Goal: Task Accomplishment & Management: Manage account settings

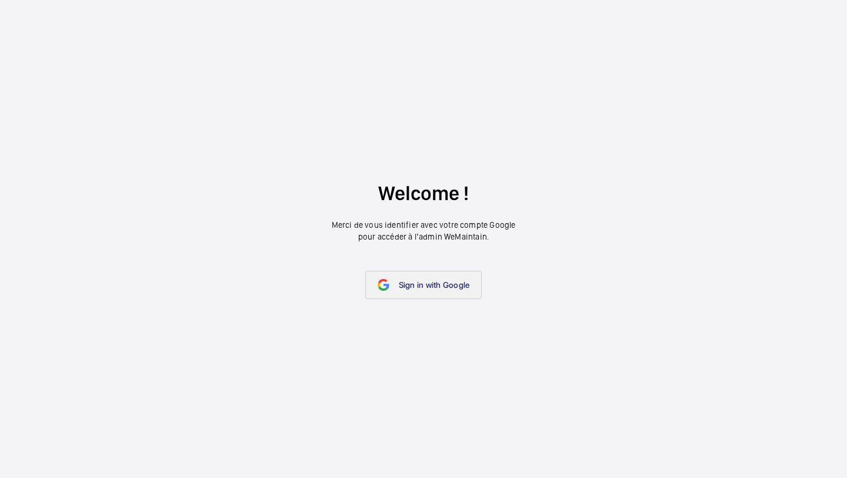
click at [433, 284] on span "Sign in with Google" at bounding box center [434, 284] width 71 height 9
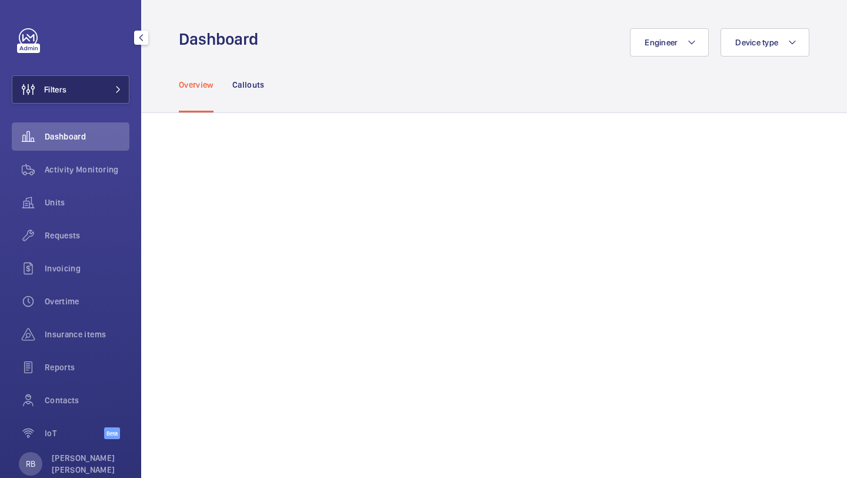
click at [118, 87] on mat-icon at bounding box center [118, 89] width 7 height 7
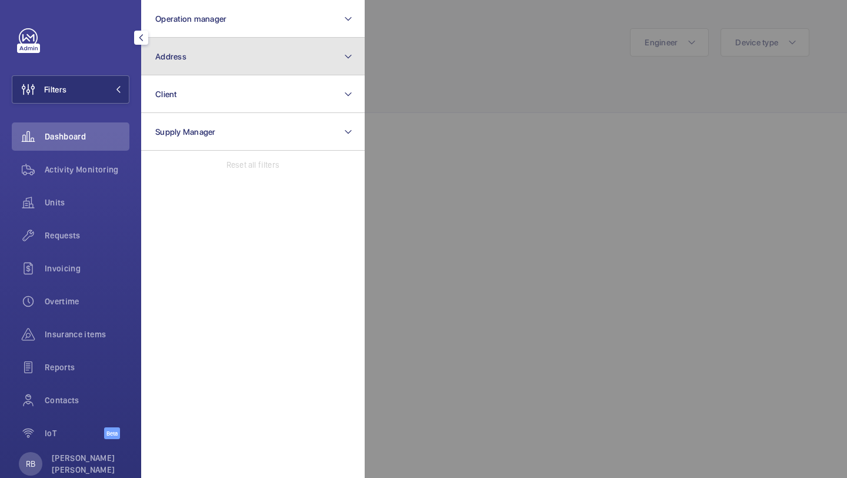
click at [198, 54] on button "Address" at bounding box center [253, 57] width 224 height 38
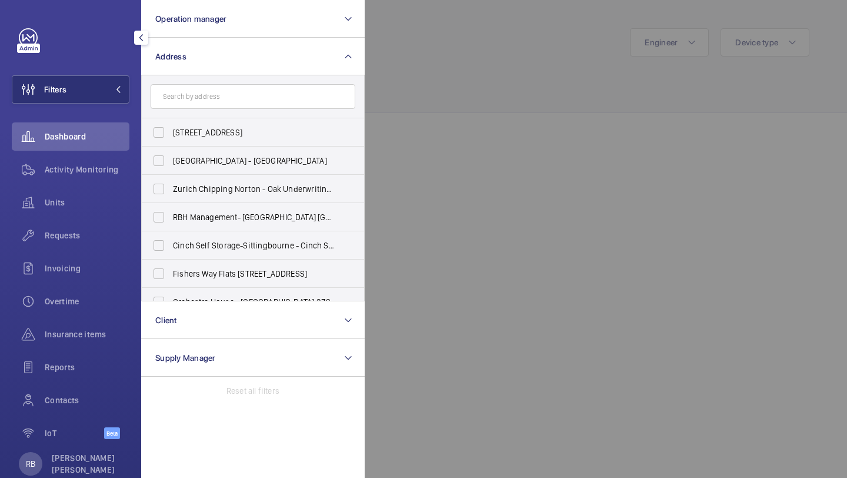
click at [475, 134] on div at bounding box center [788, 239] width 847 height 478
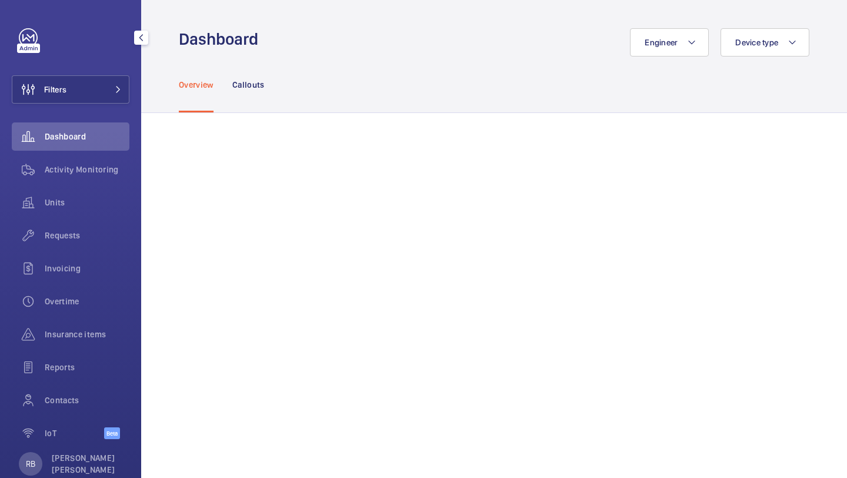
click at [133, 78] on div "Filters Dashboard Activity Monitoring Units Requests Invoicing Overtime Insuran…" at bounding box center [70, 239] width 141 height 478
click at [125, 79] on button "Filters" at bounding box center [71, 89] width 118 height 28
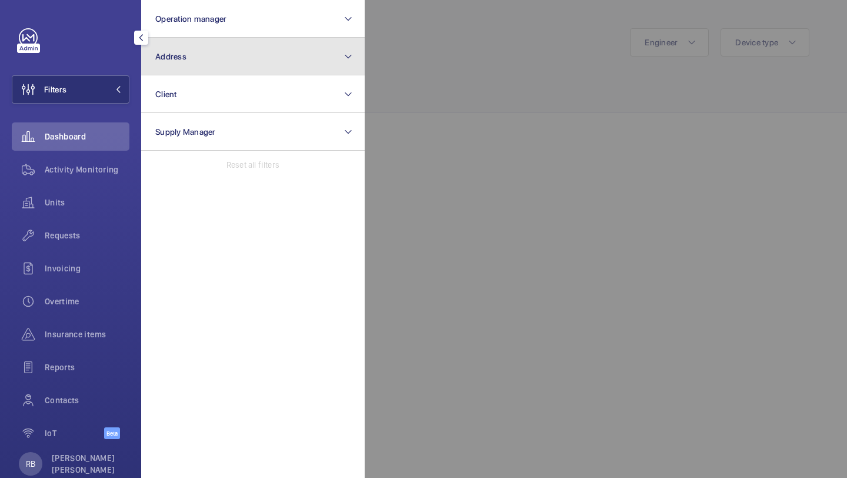
click at [191, 50] on button "Address" at bounding box center [253, 57] width 224 height 38
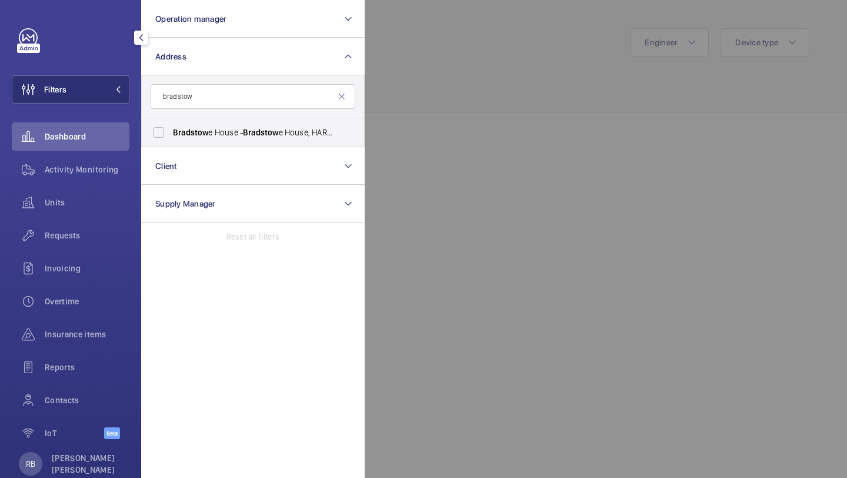
type input "bradstow"
click at [226, 118] on div "bradstow [PERSON_NAME] e House - [GEOGRAPHIC_DATA], [GEOGRAPHIC_DATA] HA1 1EH R…" at bounding box center [253, 111] width 224 height 72
click at [332, 118] on label "[PERSON_NAME] e House - [PERSON_NAME][GEOGRAPHIC_DATA], HARROW HA1 1EH" at bounding box center [244, 132] width 205 height 28
click at [171, 121] on input "[PERSON_NAME] e House - [PERSON_NAME][GEOGRAPHIC_DATA], HARROW HA1 1EH" at bounding box center [159, 133] width 24 height 24
click at [309, 132] on span "[PERSON_NAME] e House - [PERSON_NAME][GEOGRAPHIC_DATA], HARROW HA1 1EH" at bounding box center [254, 133] width 162 height 12
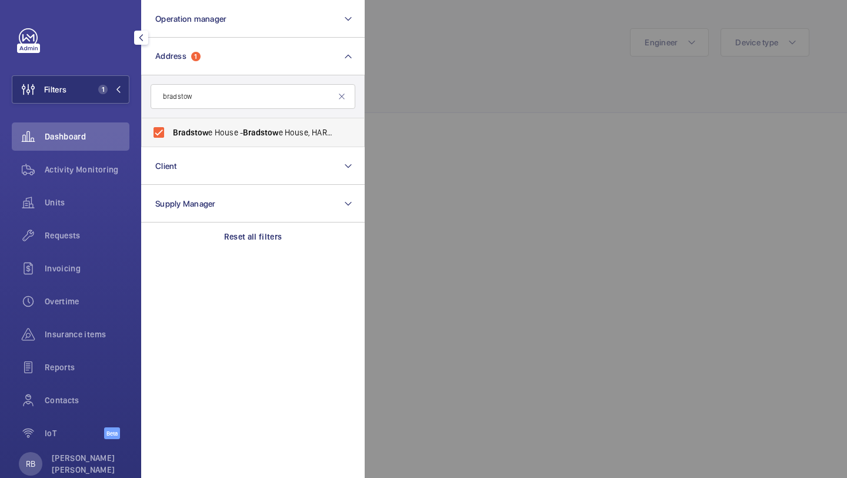
click at [171, 132] on input "[PERSON_NAME] e House - [PERSON_NAME][GEOGRAPHIC_DATA], HARROW HA1 1EH" at bounding box center [159, 133] width 24 height 24
click at [307, 133] on span "[PERSON_NAME] e House - [PERSON_NAME][GEOGRAPHIC_DATA], HARROW HA1 1EH" at bounding box center [254, 133] width 162 height 12
click at [171, 133] on input "[PERSON_NAME] e House - [PERSON_NAME][GEOGRAPHIC_DATA], HARROW HA1 1EH" at bounding box center [159, 133] width 24 height 24
checkbox input "true"
click at [448, 91] on div at bounding box center [788, 239] width 847 height 478
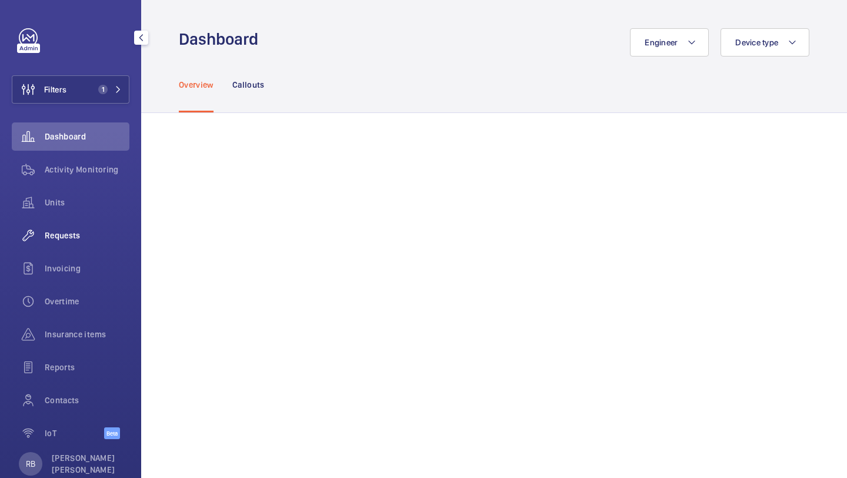
click at [108, 226] on div "Requests" at bounding box center [71, 235] width 118 height 28
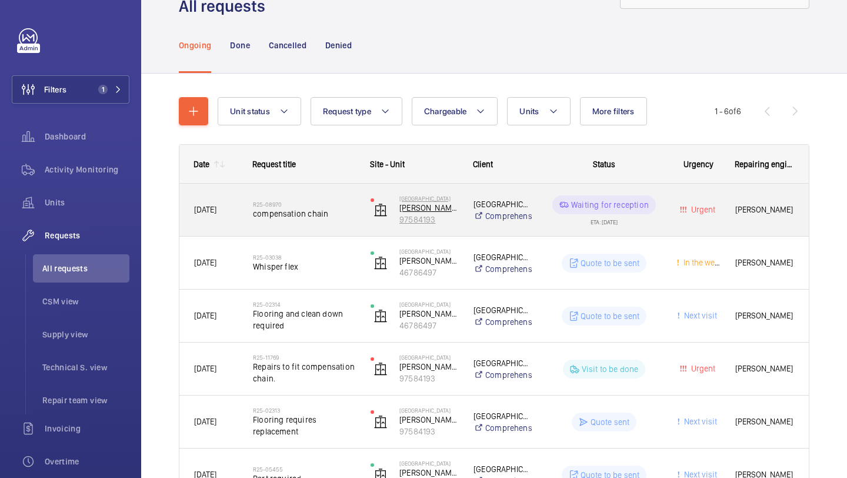
scroll to position [58, 0]
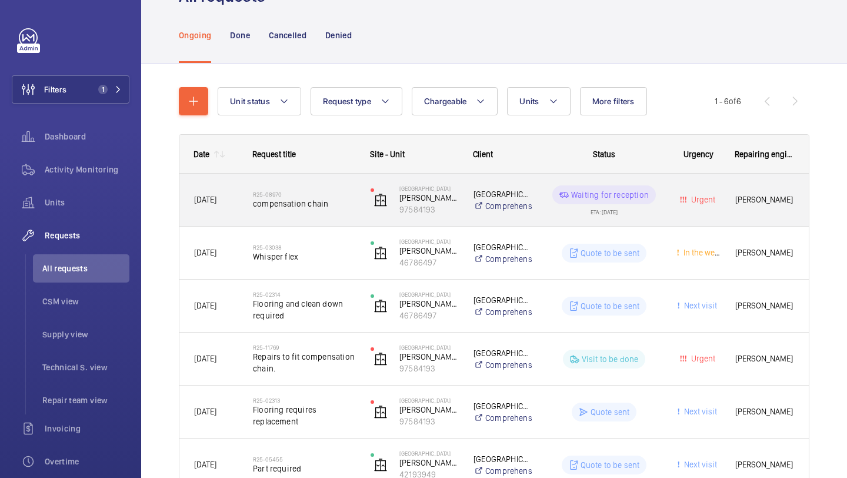
click at [354, 207] on span "compensation chain" at bounding box center [304, 204] width 102 height 12
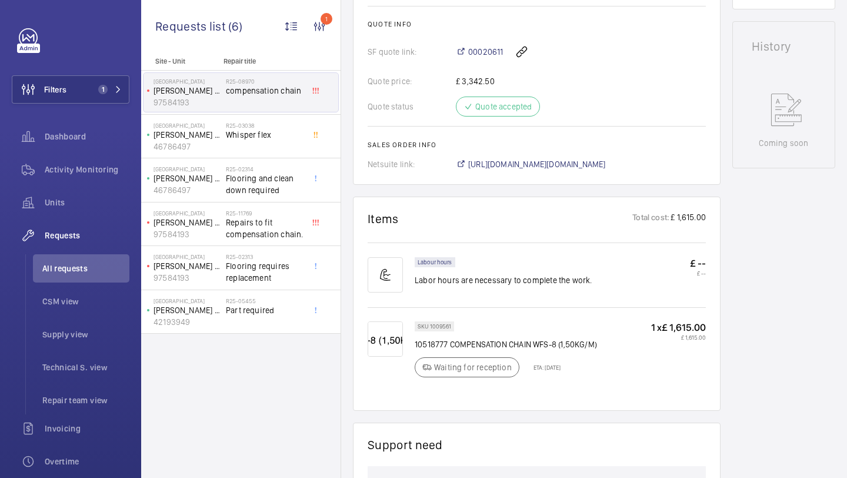
scroll to position [567, 0]
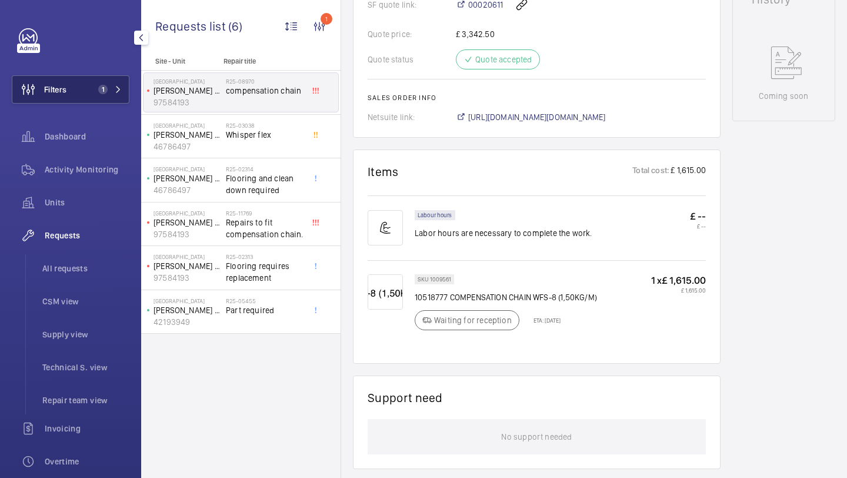
click at [128, 77] on button "Filters 1" at bounding box center [71, 89] width 118 height 28
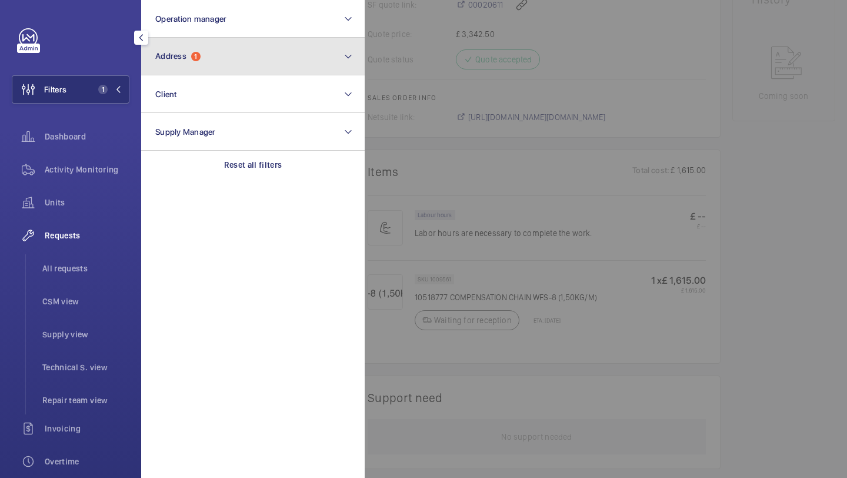
click at [215, 53] on button "Address 1" at bounding box center [253, 57] width 224 height 38
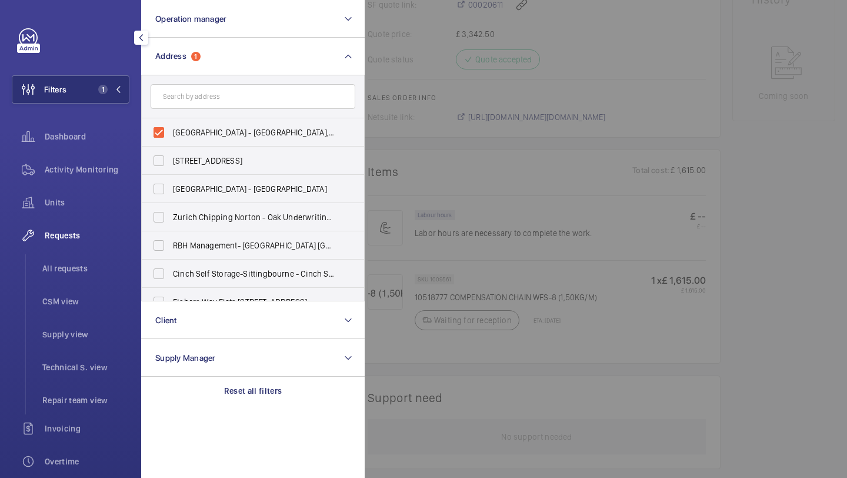
click at [198, 132] on span "[GEOGRAPHIC_DATA] - [GEOGRAPHIC_DATA], [GEOGRAPHIC_DATA] HA1 1EH" at bounding box center [254, 133] width 162 height 12
click at [171, 132] on input "[GEOGRAPHIC_DATA] - [GEOGRAPHIC_DATA], [GEOGRAPHIC_DATA] HA1 1EH" at bounding box center [159, 133] width 24 height 24
checkbox input "false"
click at [211, 99] on input "text" at bounding box center [253, 96] width 205 height 25
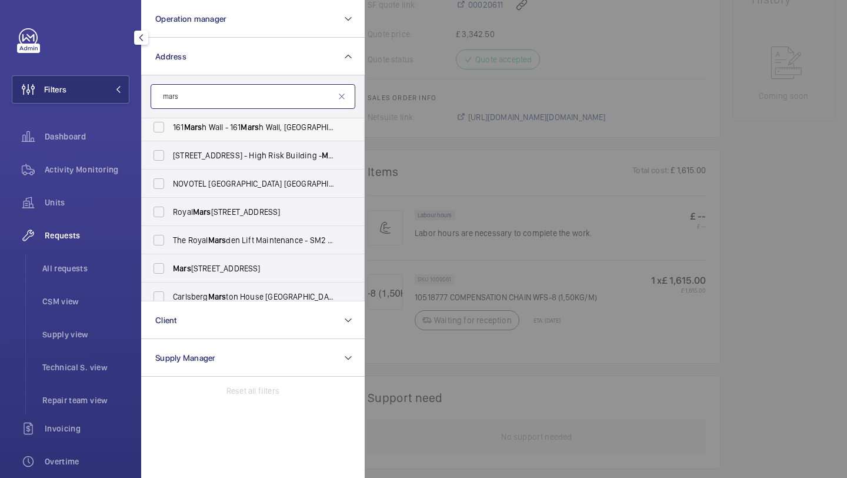
scroll to position [72, 0]
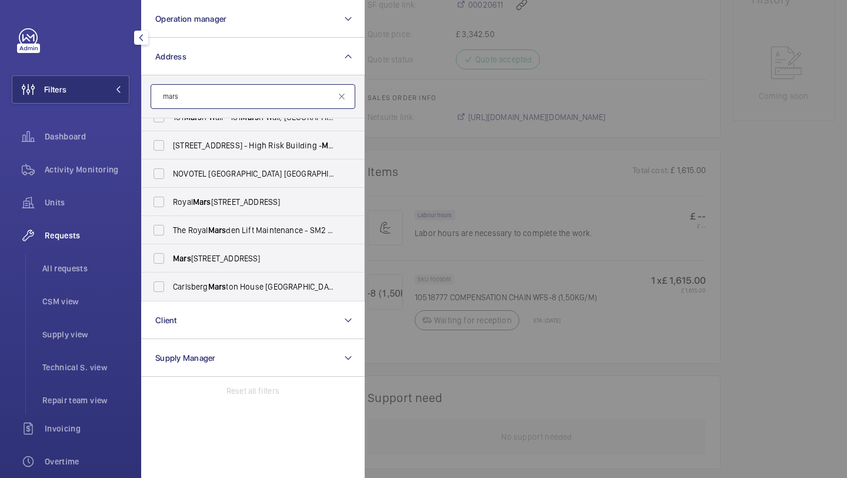
click at [225, 89] on input "mars" at bounding box center [253, 96] width 205 height 25
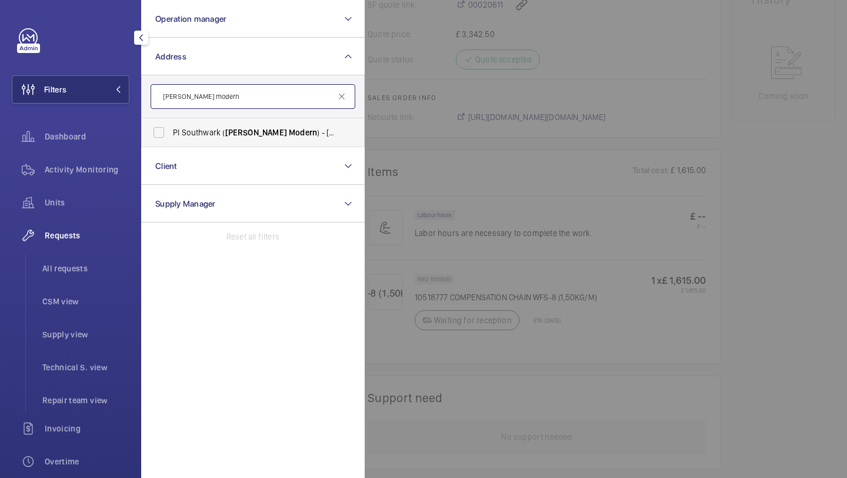
type input "[PERSON_NAME] modern"
click at [177, 135] on span "PI Southwark ( [PERSON_NAME][GEOGRAPHIC_DATA] ) - [STREET_ADDRESS]" at bounding box center [254, 133] width 162 height 12
click at [171, 135] on input "PI Southwark ( [PERSON_NAME][GEOGRAPHIC_DATA] ) - [STREET_ADDRESS]" at bounding box center [159, 133] width 24 height 24
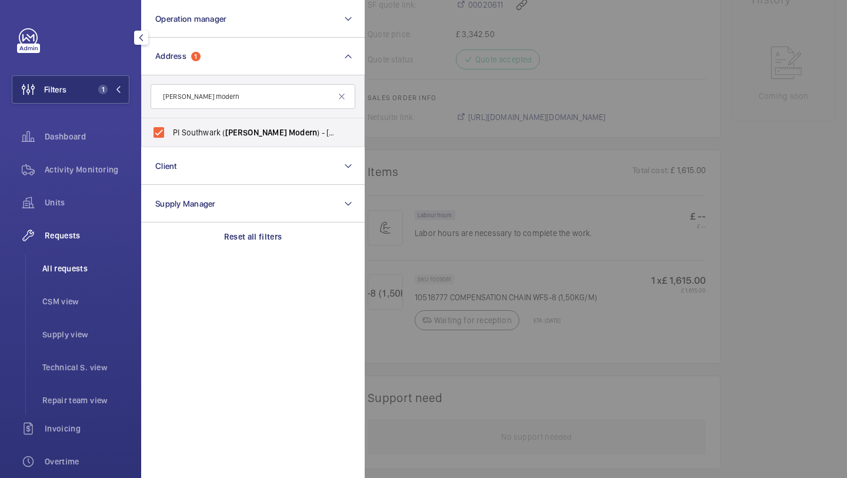
click at [85, 255] on li "All requests" at bounding box center [81, 268] width 97 height 28
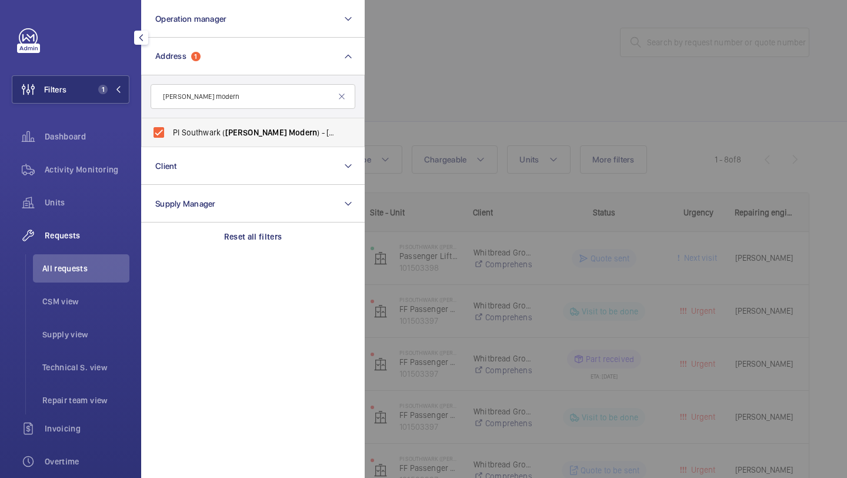
click at [201, 137] on span "PI Southwark ( [PERSON_NAME][GEOGRAPHIC_DATA] ) - [STREET_ADDRESS]" at bounding box center [254, 133] width 162 height 12
click at [171, 137] on input "PI Southwark ( [PERSON_NAME][GEOGRAPHIC_DATA] ) - [STREET_ADDRESS]" at bounding box center [159, 133] width 24 height 24
checkbox input "false"
click at [507, 68] on div at bounding box center [788, 239] width 847 height 478
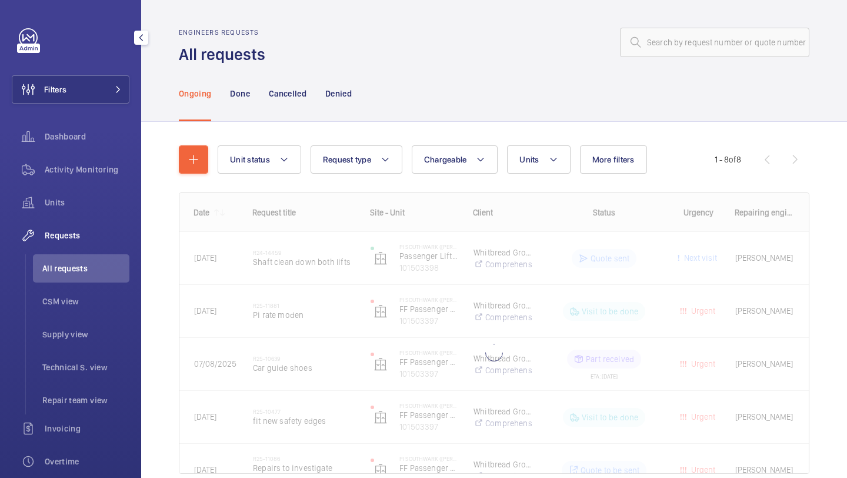
click at [718, 26] on wm-front-admin-header "Engineers requests All requests" at bounding box center [494, 32] width 706 height 65
click at [711, 35] on input "text" at bounding box center [714, 42] width 189 height 29
type input "r"
type input "11468"
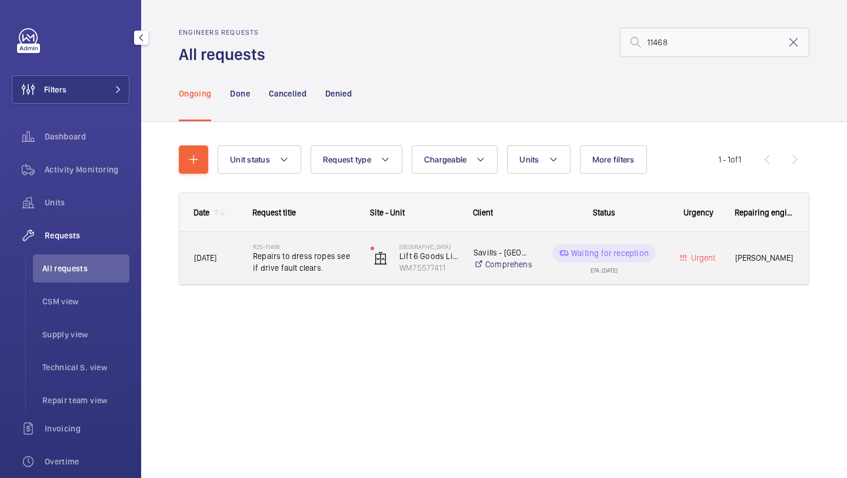
click at [326, 254] on span "Repairs to dress ropes see if drive fault clears." at bounding box center [304, 262] width 102 height 24
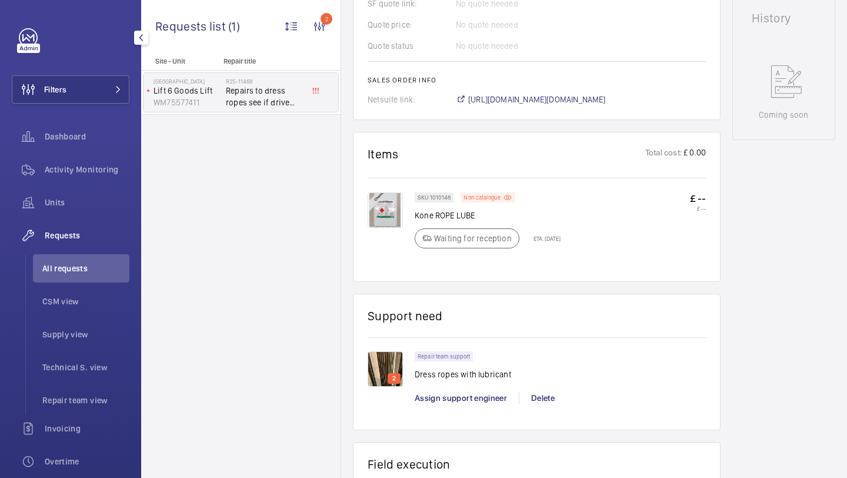
scroll to position [580, 0]
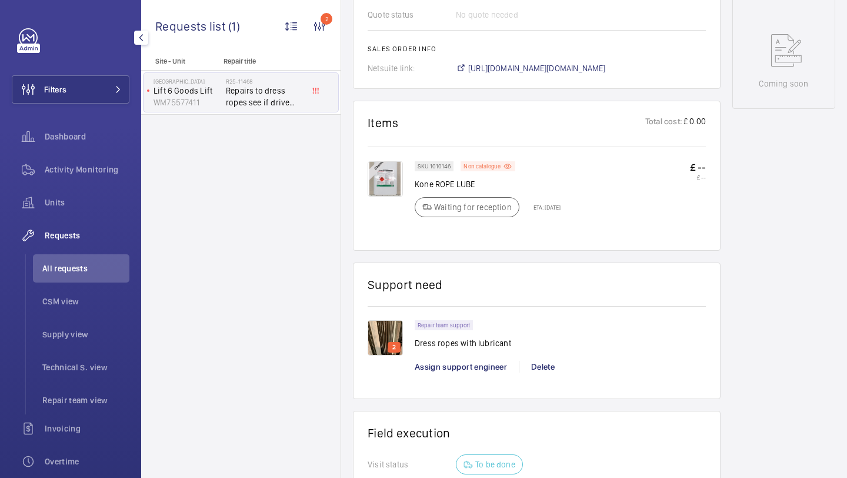
click at [386, 184] on img at bounding box center [385, 178] width 35 height 35
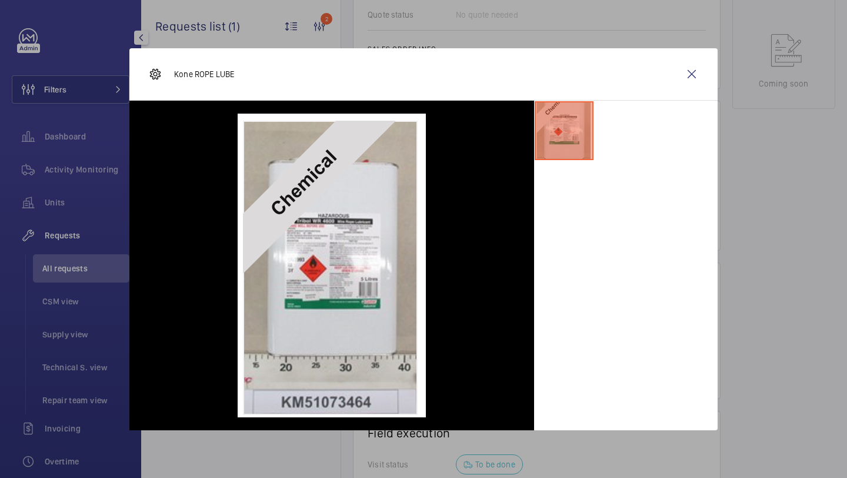
click at [710, 68] on div "Kone ROPE LUBE" at bounding box center [423, 74] width 588 height 52
click at [699, 69] on wm-front-icon-button at bounding box center [692, 74] width 28 height 28
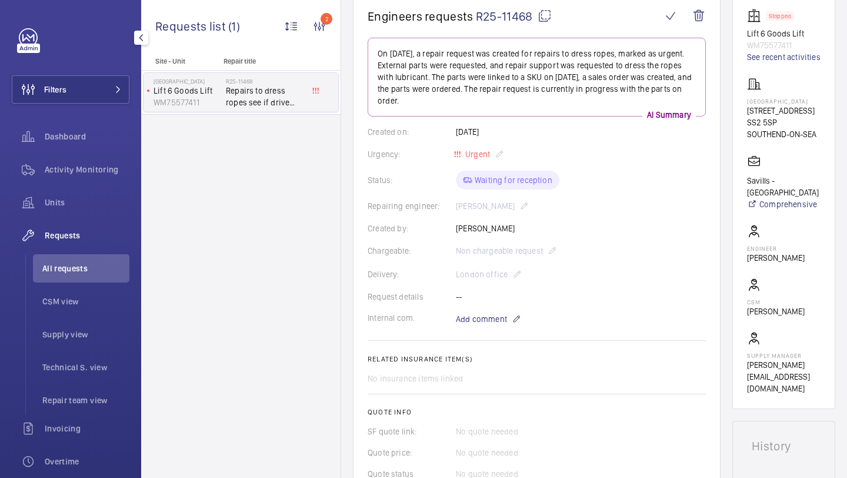
scroll to position [127, 0]
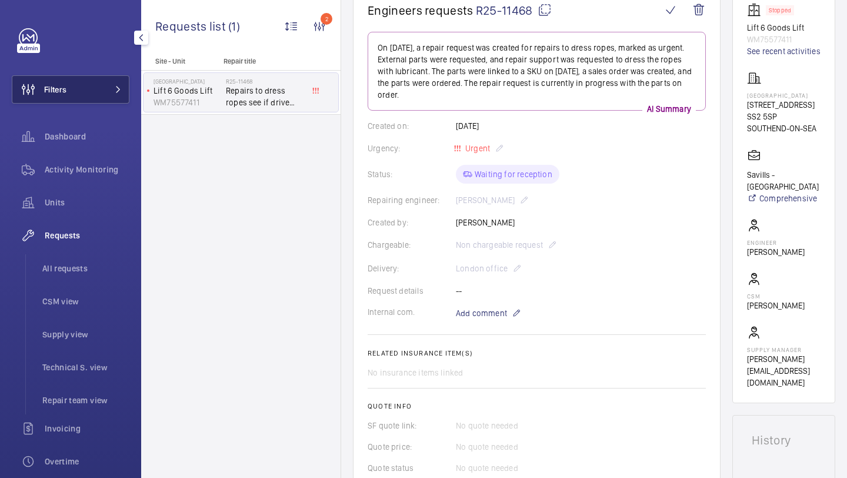
click at [118, 98] on button "Filters" at bounding box center [71, 89] width 118 height 28
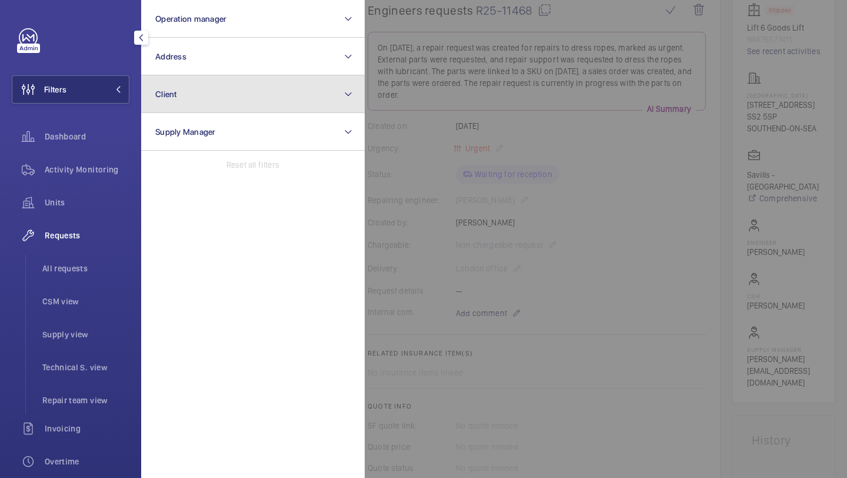
click at [161, 81] on button "Client" at bounding box center [253, 94] width 224 height 38
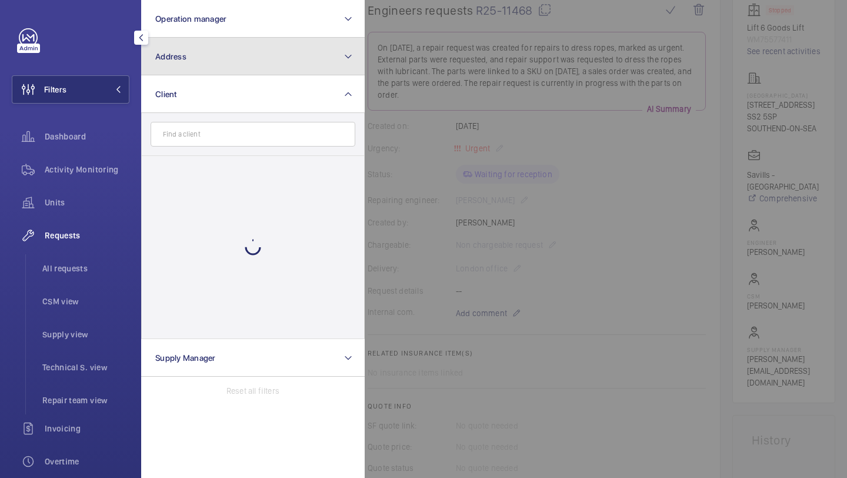
click at [176, 68] on button "Address" at bounding box center [253, 57] width 224 height 38
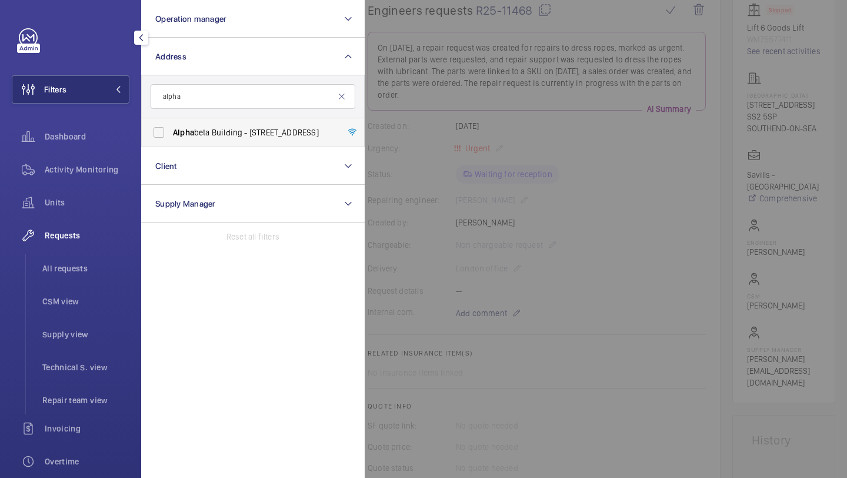
type input "alpha"
click at [194, 132] on span "Alpha" at bounding box center [183, 132] width 21 height 9
click at [171, 132] on input "Alpha beta Building - [STREET_ADDRESS]" at bounding box center [159, 133] width 24 height 24
checkbox input "true"
click at [455, 72] on div at bounding box center [788, 239] width 847 height 478
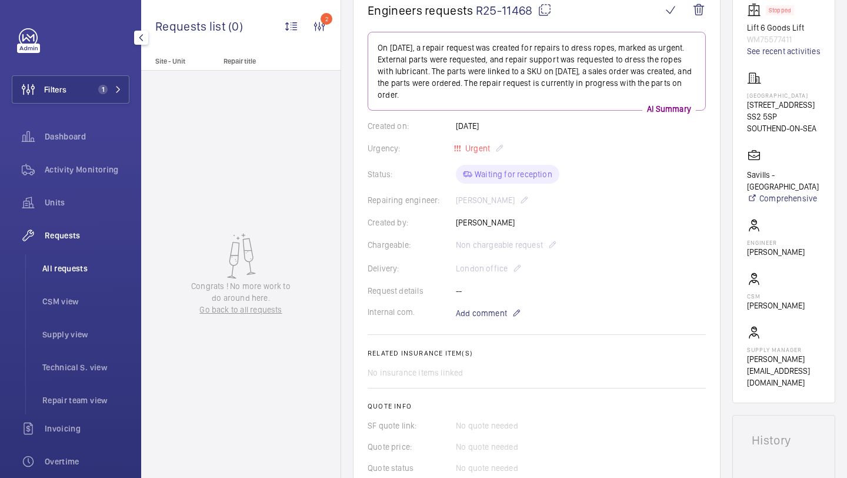
click at [43, 271] on span "All requests" at bounding box center [85, 268] width 87 height 12
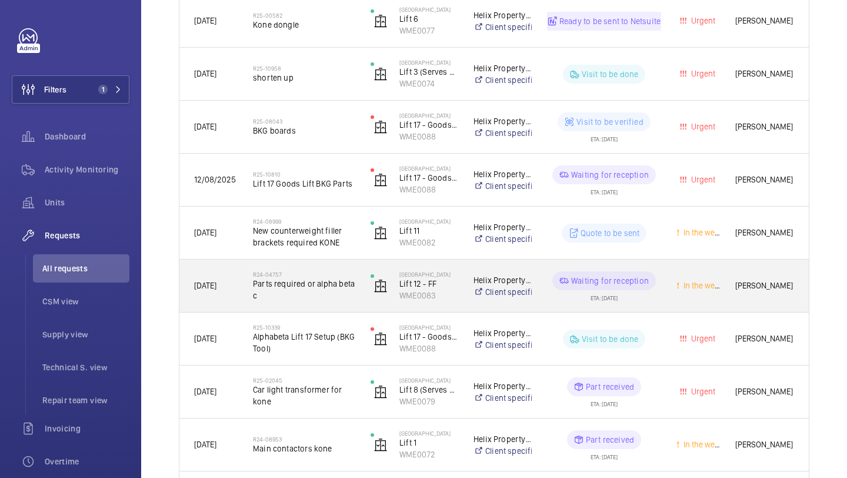
scroll to position [291, 0]
click at [342, 274] on h2 "R24-04757" at bounding box center [304, 273] width 102 height 7
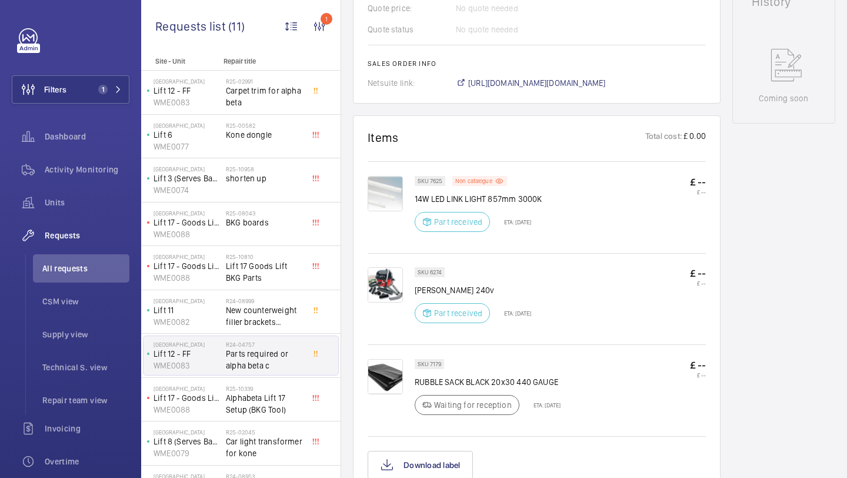
scroll to position [652, 0]
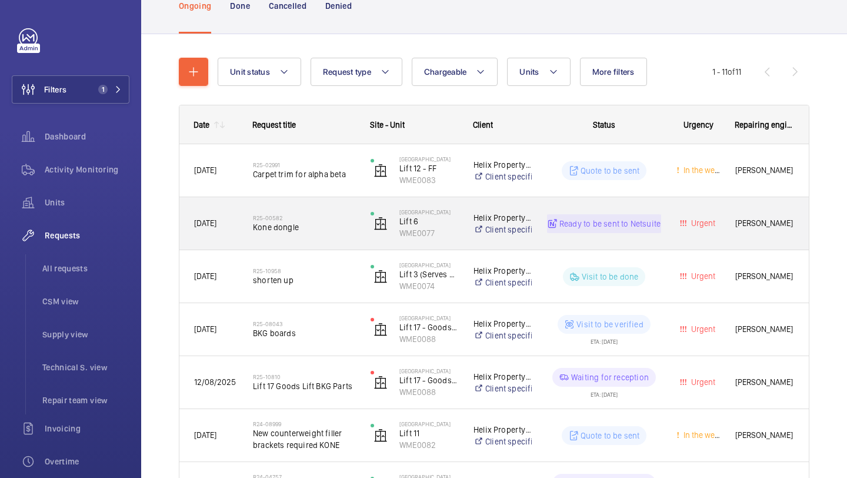
scroll to position [111, 0]
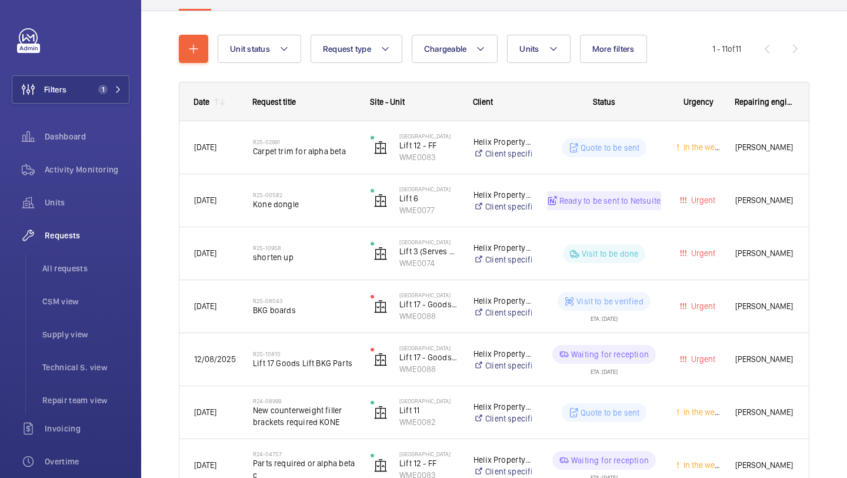
click at [554, 64] on wm-front-shared-table-view-engine "Unit status Request type Chargeable Units More filters Request status Urgency R…" at bounding box center [494, 384] width 631 height 698
click at [554, 52] on mat-icon at bounding box center [553, 49] width 9 height 14
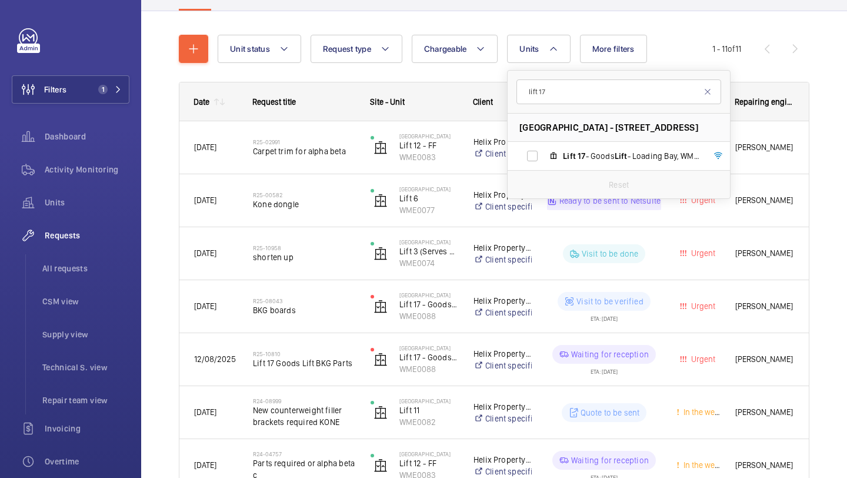
type input "lift 17"
click at [531, 181] on div "Reset" at bounding box center [619, 184] width 222 height 28
click at [547, 149] on label "Lift 17 - Goods Lift - Loading Bay, WME0088" at bounding box center [610, 156] width 204 height 28
click at [544, 149] on input "Lift 17 - Goods Lift - Loading Bay, WME0088" at bounding box center [533, 156] width 24 height 24
checkbox input "true"
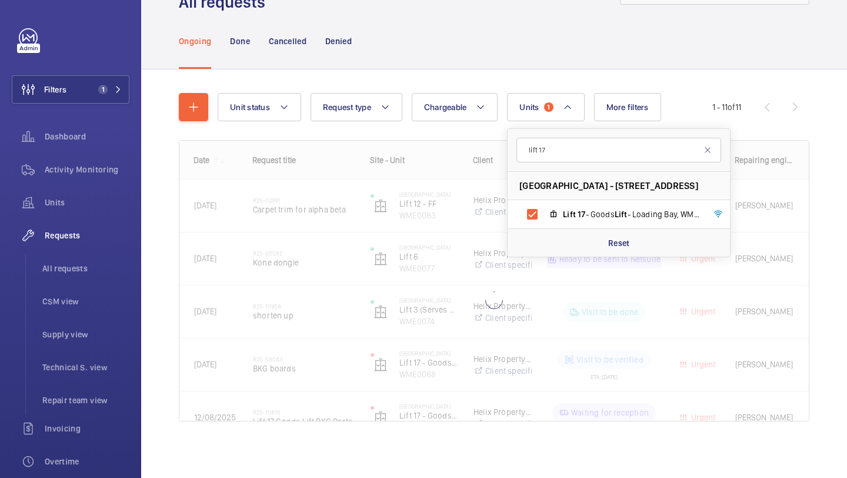
scroll to position [23, 0]
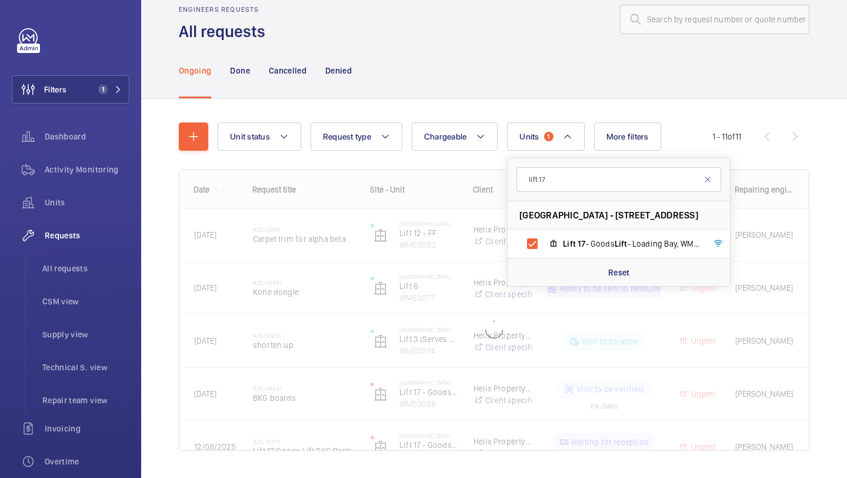
click at [830, 135] on div "Unit status Request type Chargeable Units 1 lift 17 Alphabeta [STREET_ADDRESS] …" at bounding box center [494, 303] width 706 height 408
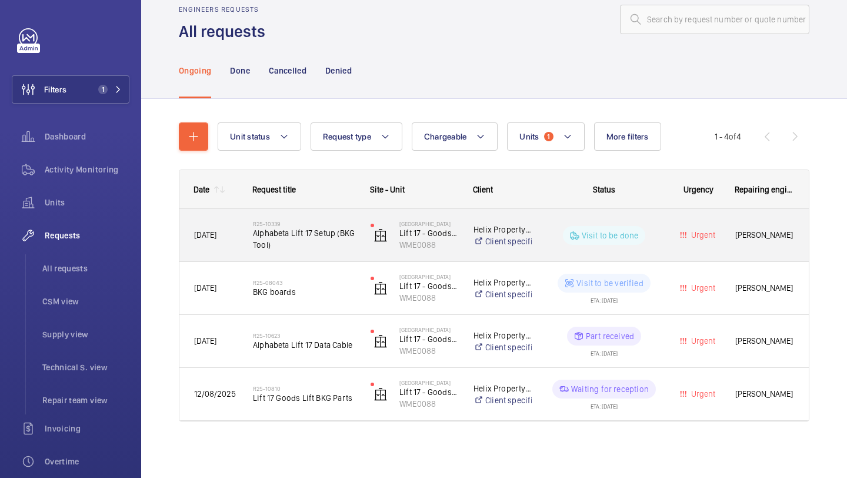
click at [345, 228] on span "Alphabeta Lift 17 Setup (BKG Tool)" at bounding box center [304, 239] width 102 height 24
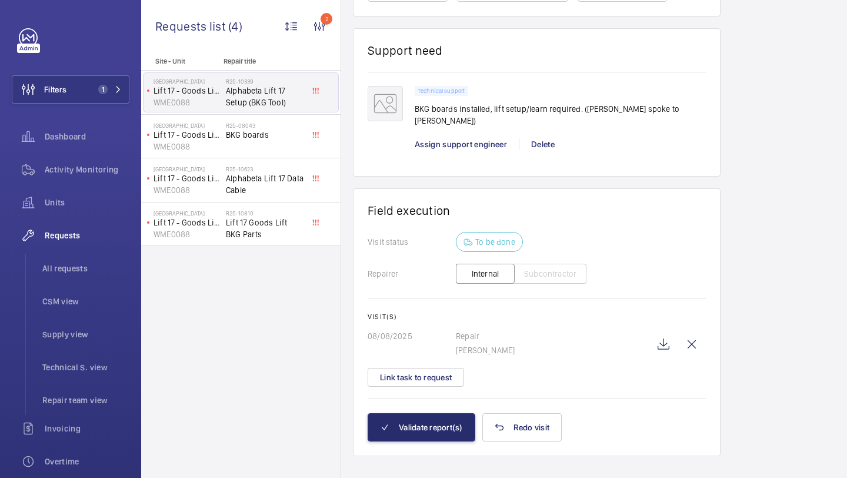
scroll to position [804, 0]
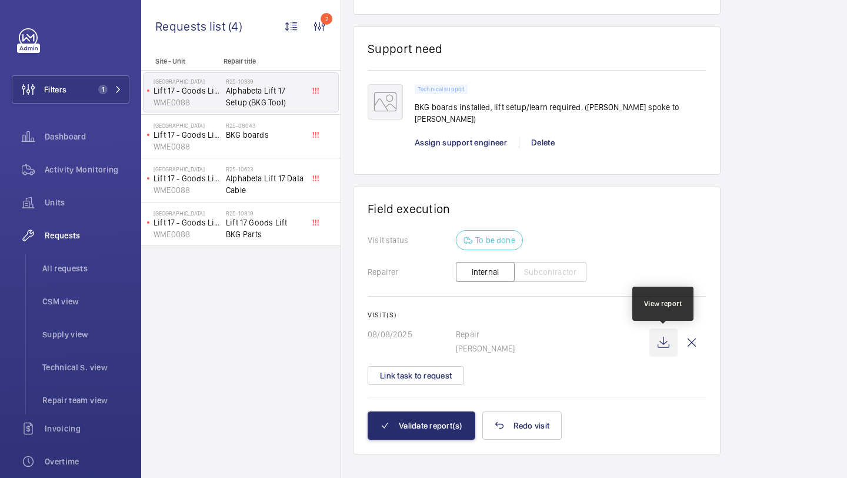
click at [657, 342] on wm-front-icon-button at bounding box center [664, 342] width 28 height 28
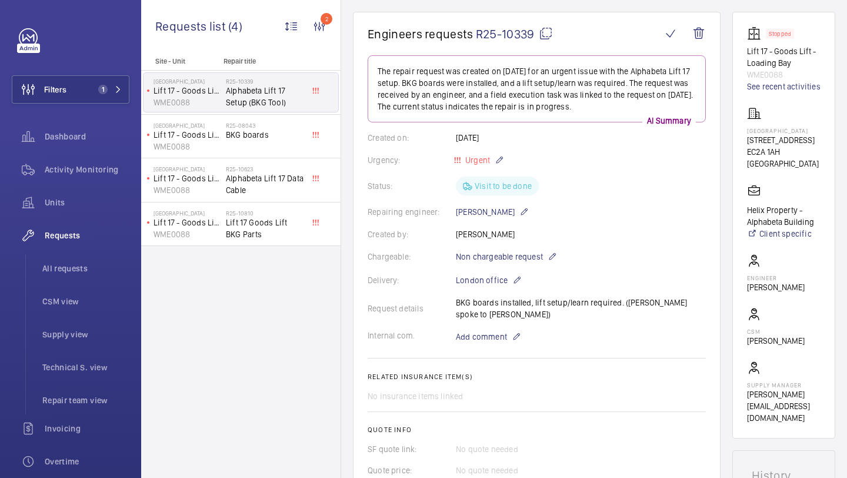
scroll to position [102, 0]
click at [287, 182] on span "Alphabeta Lift 17 Data Cable" at bounding box center [265, 184] width 78 height 24
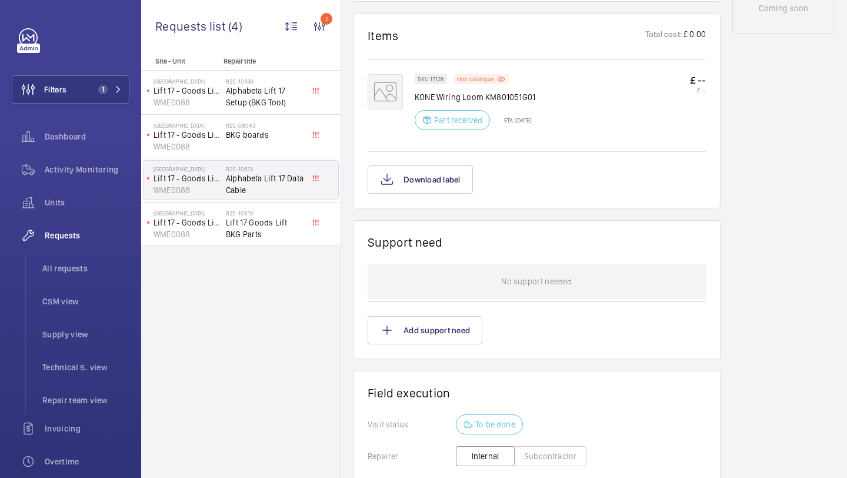
scroll to position [411, 0]
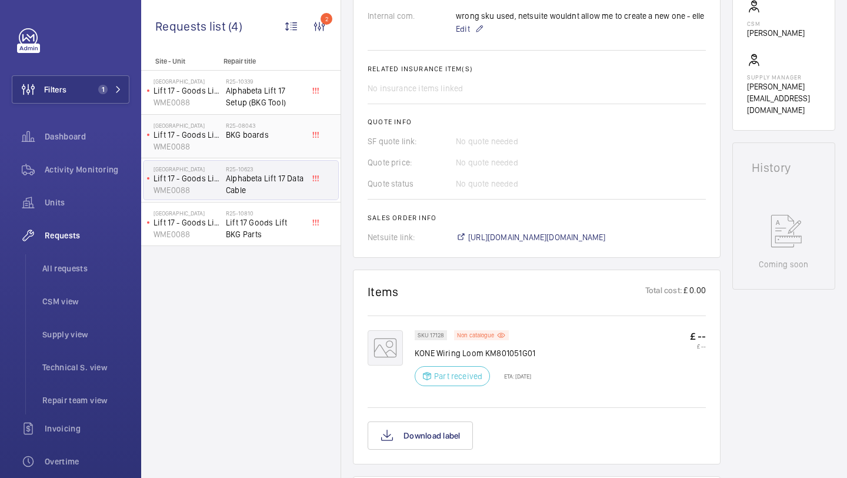
click at [282, 135] on span "BKG boards" at bounding box center [265, 135] width 78 height 12
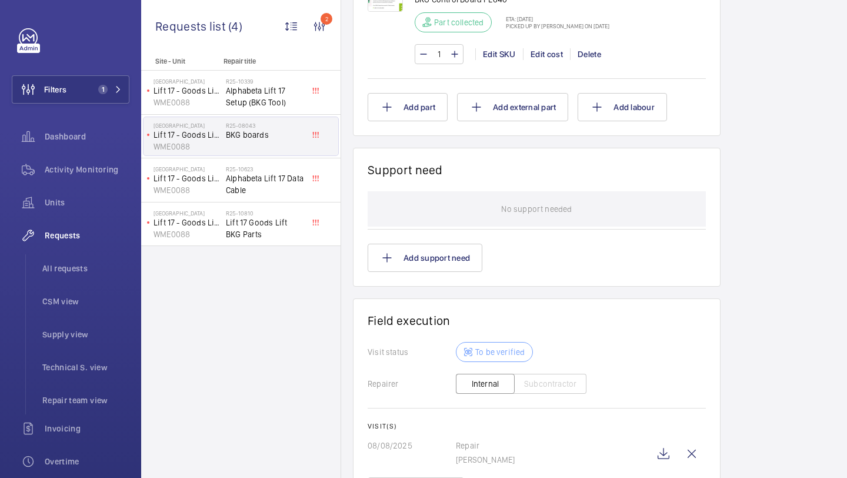
scroll to position [959, 0]
click at [285, 227] on span "Lift 17 Goods Lift BKG Parts" at bounding box center [265, 229] width 78 height 24
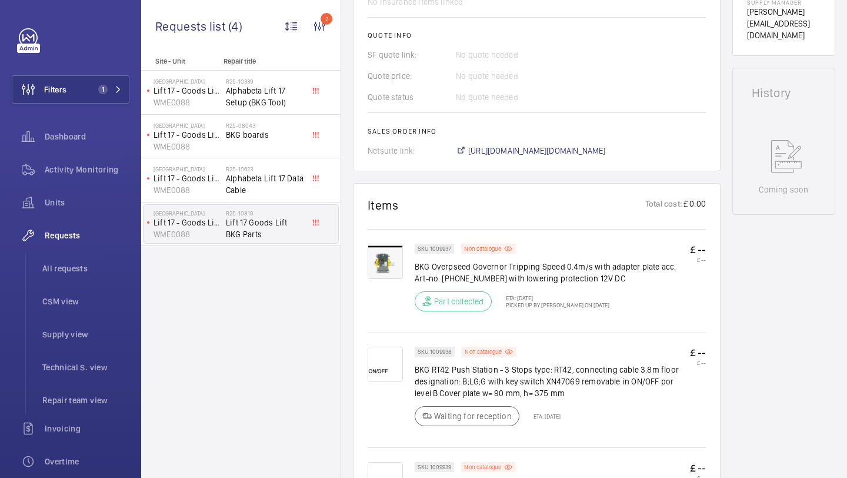
scroll to position [490, 0]
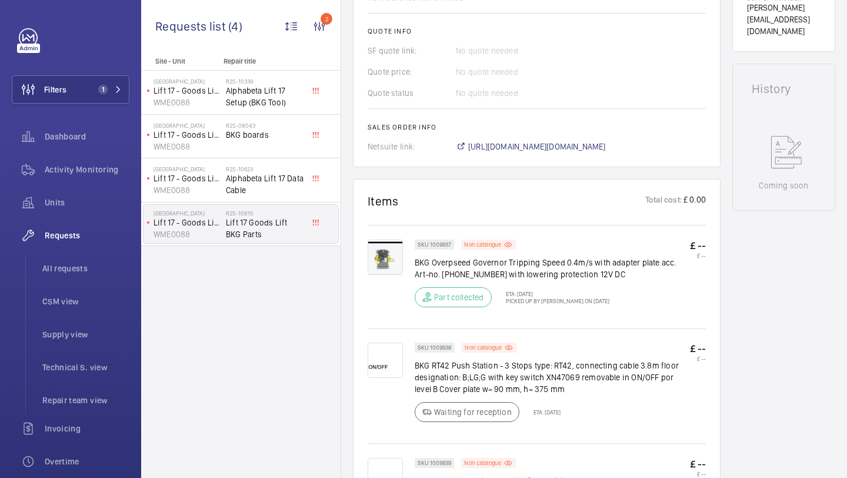
click at [471, 268] on p "BKG Overpseed Governor Tripping Speed 0.4m/s with adapter plate acc. Art-no. [P…" at bounding box center [552, 269] width 275 height 24
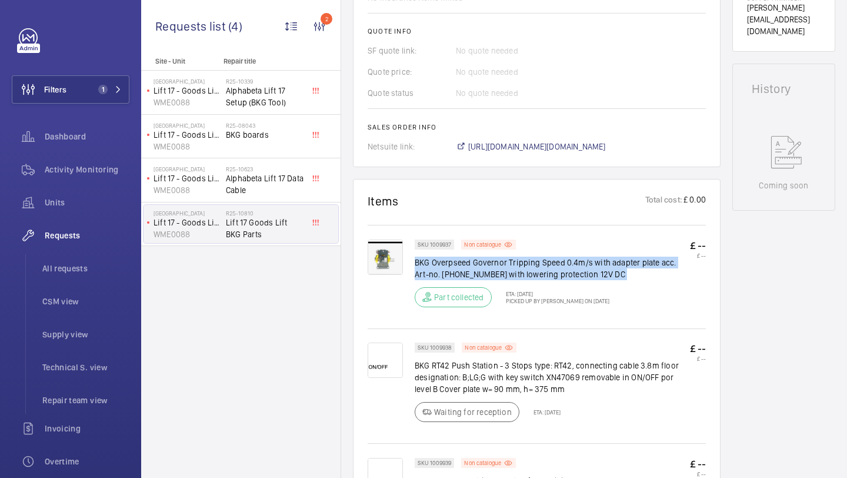
click at [471, 268] on p "BKG Overpseed Governor Tripping Speed 0.4m/s with adapter plate acc. Art-no. [P…" at bounding box center [552, 269] width 275 height 24
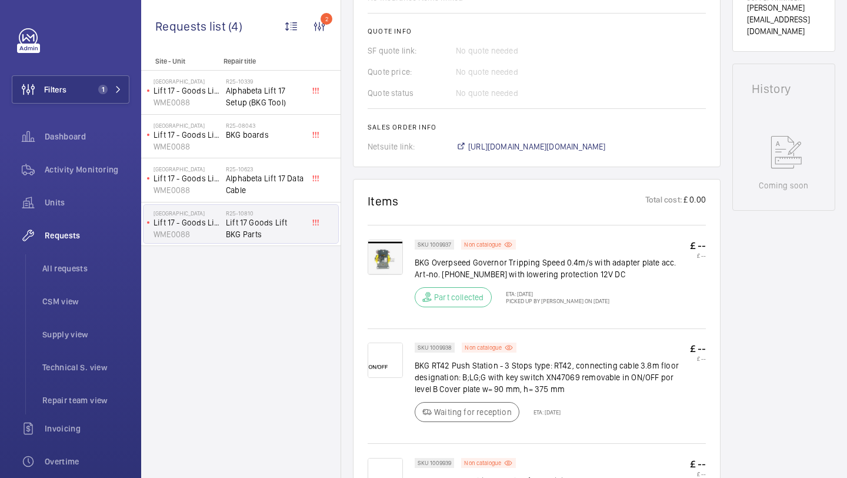
click at [499, 267] on p "BKG Overpseed Governor Tripping Speed 0.4m/s with adapter plate acc. Art-no. [P…" at bounding box center [552, 269] width 275 height 24
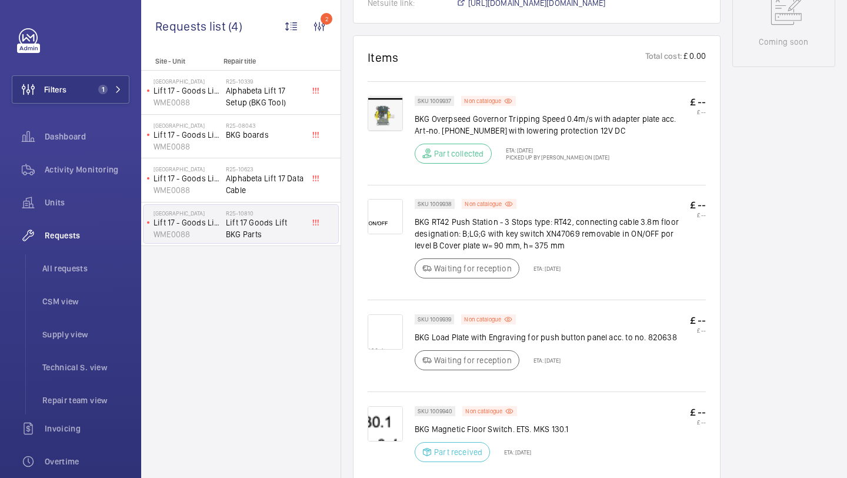
scroll to position [657, 0]
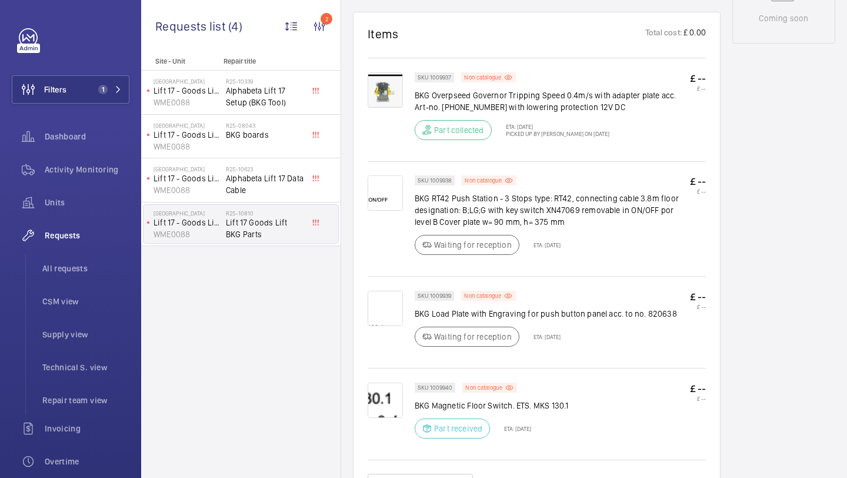
click at [475, 215] on p "BKG RT42 Push Station - 3 Stops type: RT42, connecting cable 3.8m floor designa…" at bounding box center [552, 209] width 275 height 35
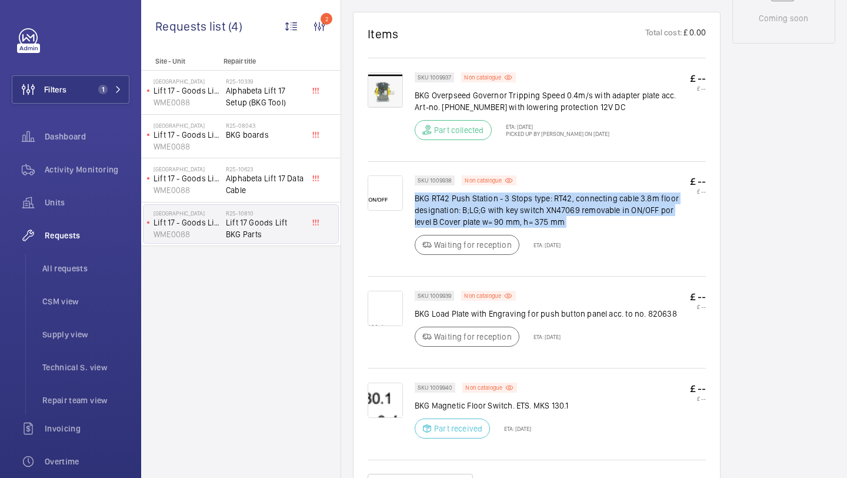
click at [475, 215] on p "BKG RT42 Push Station - 3 Stops type: RT42, connecting cable 3.8m floor designa…" at bounding box center [552, 209] width 275 height 35
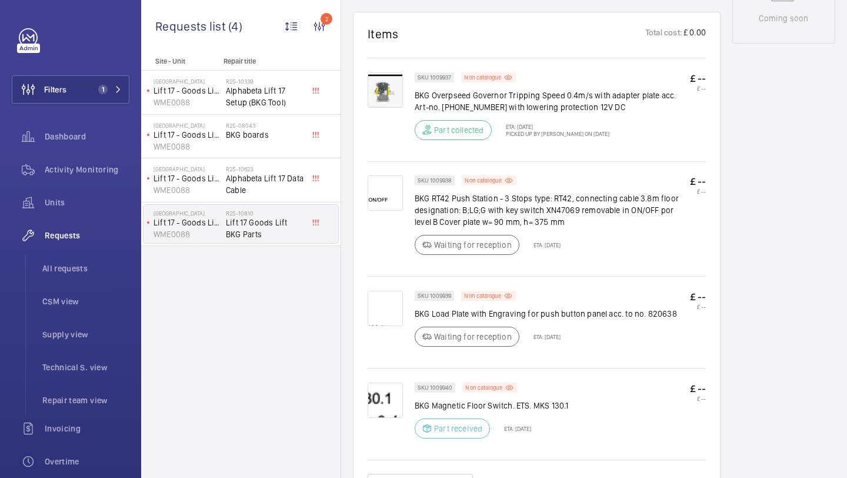
scroll to position [693, 0]
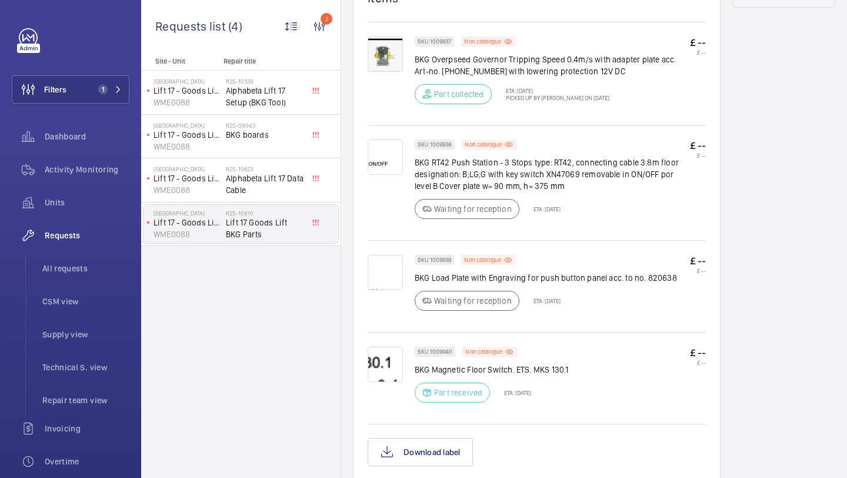
click at [463, 283] on p "BKG Load Plate with Engraving for push button panel acc. to no. 820638" at bounding box center [546, 278] width 262 height 12
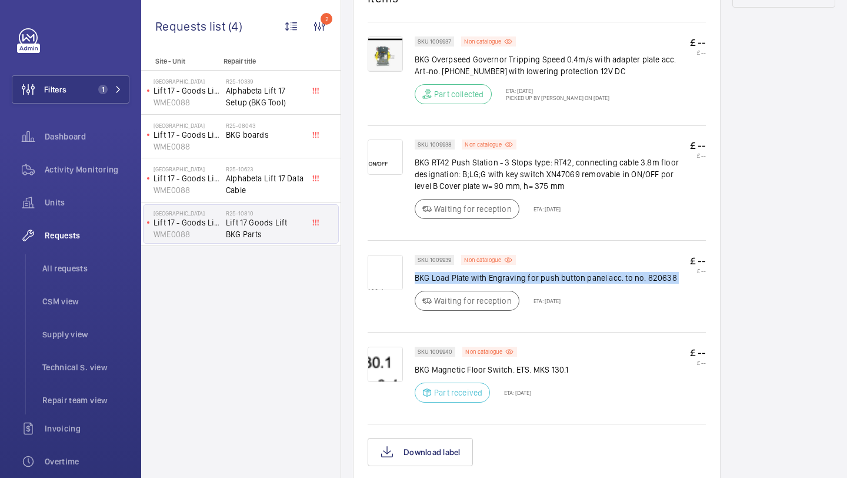
click at [468, 283] on p "BKG Load Plate with Engraving for push button panel acc. to no. 820638" at bounding box center [546, 278] width 262 height 12
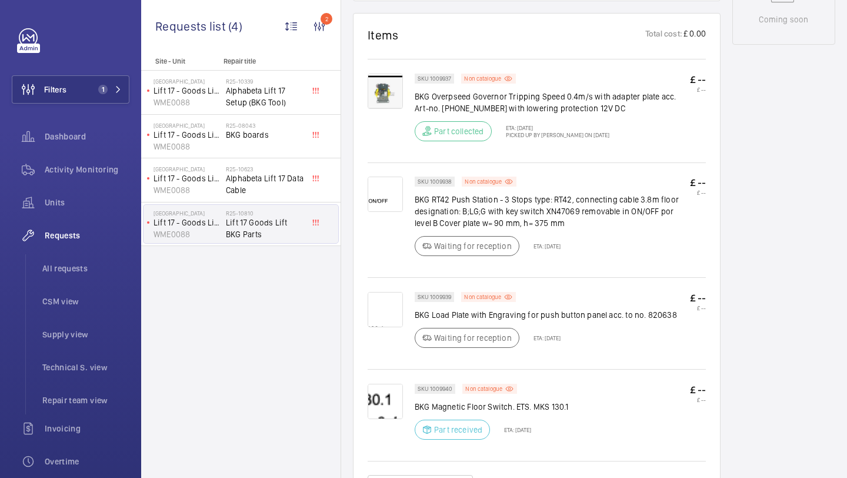
scroll to position [653, 0]
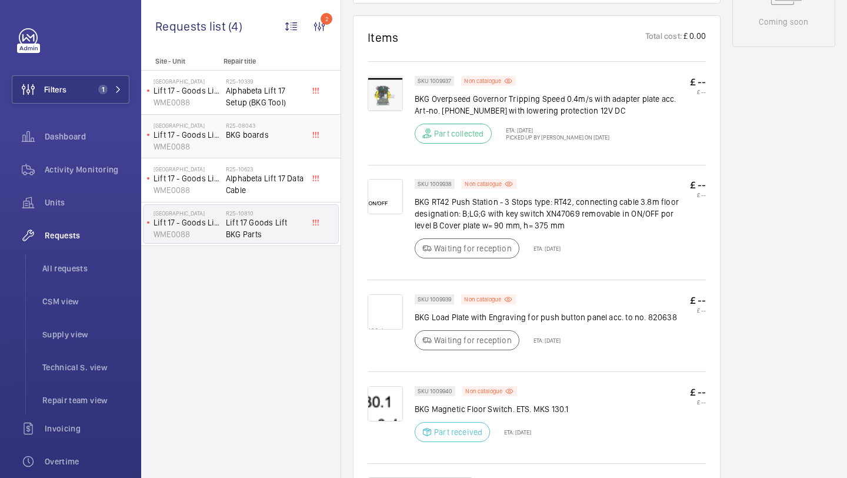
click at [290, 128] on h2 "R25-08043" at bounding box center [265, 125] width 78 height 7
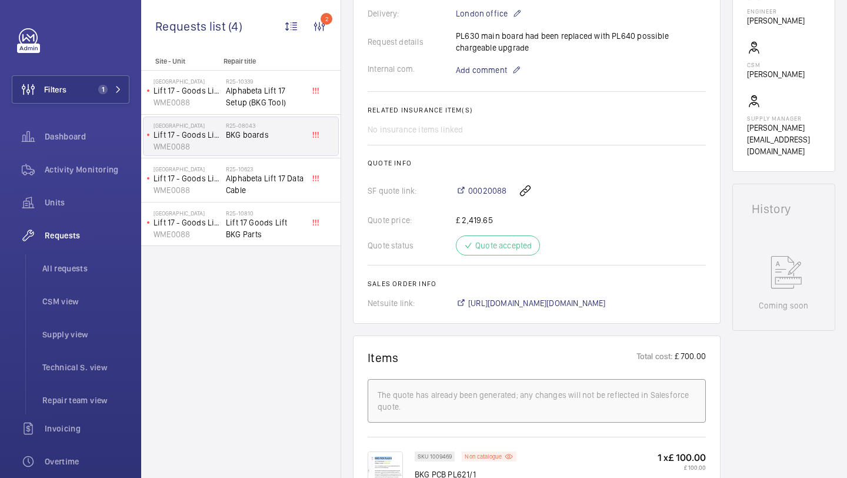
scroll to position [613, 0]
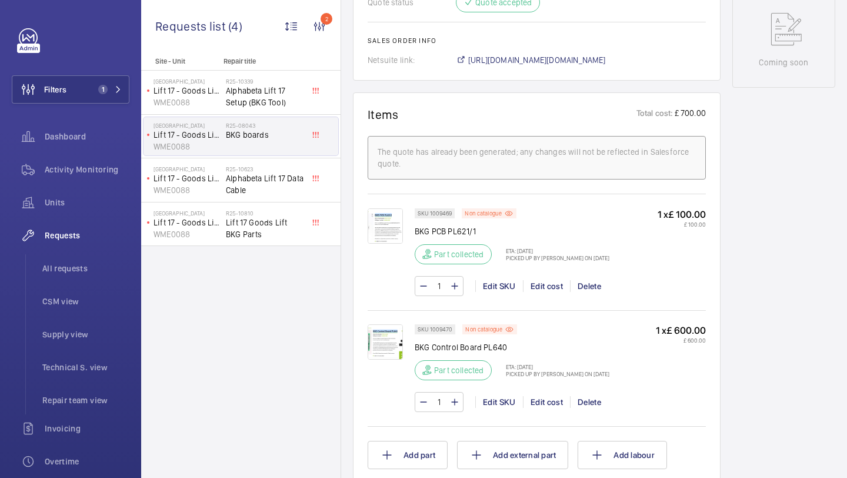
click at [385, 350] on img at bounding box center [385, 341] width 35 height 35
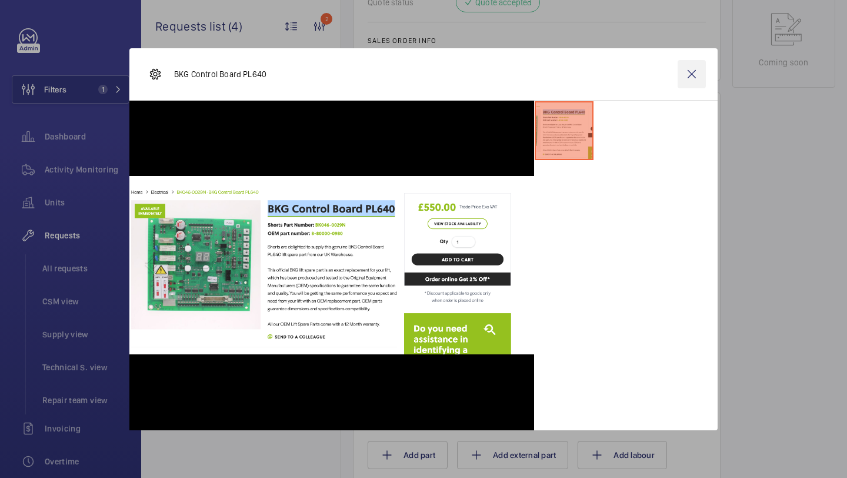
click at [689, 82] on wm-front-icon-button at bounding box center [692, 74] width 28 height 28
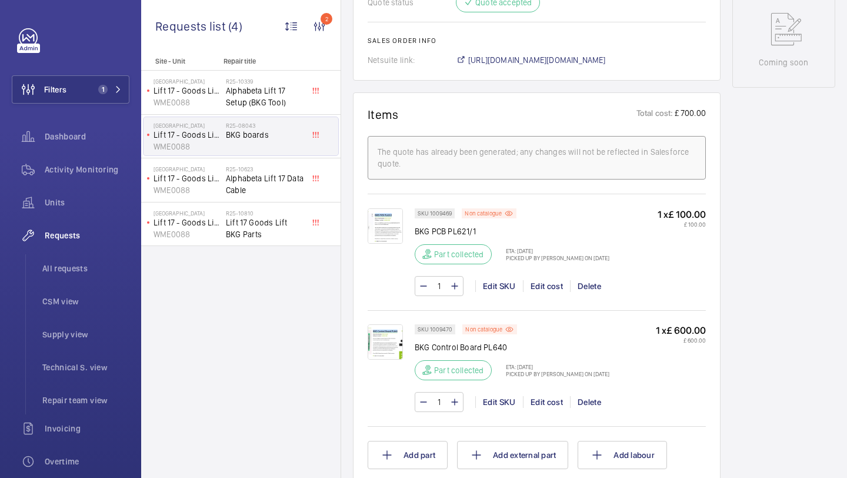
click at [387, 225] on img at bounding box center [385, 225] width 35 height 35
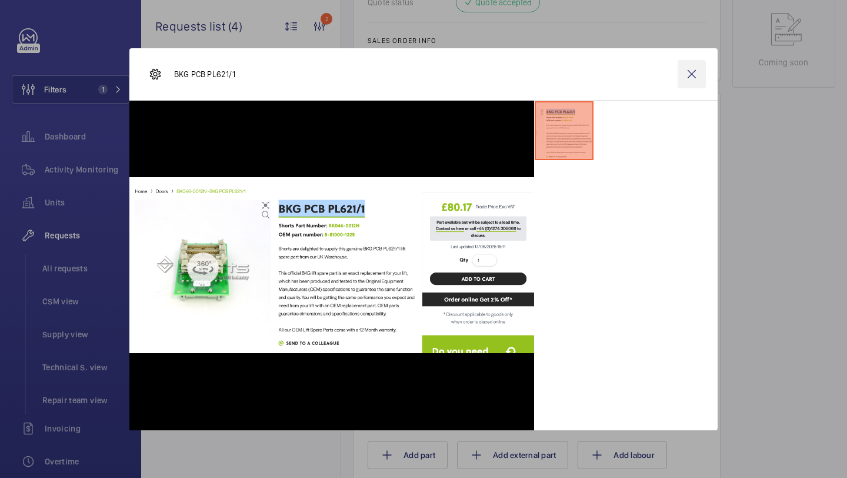
click at [684, 72] on wm-front-icon-button at bounding box center [692, 74] width 28 height 28
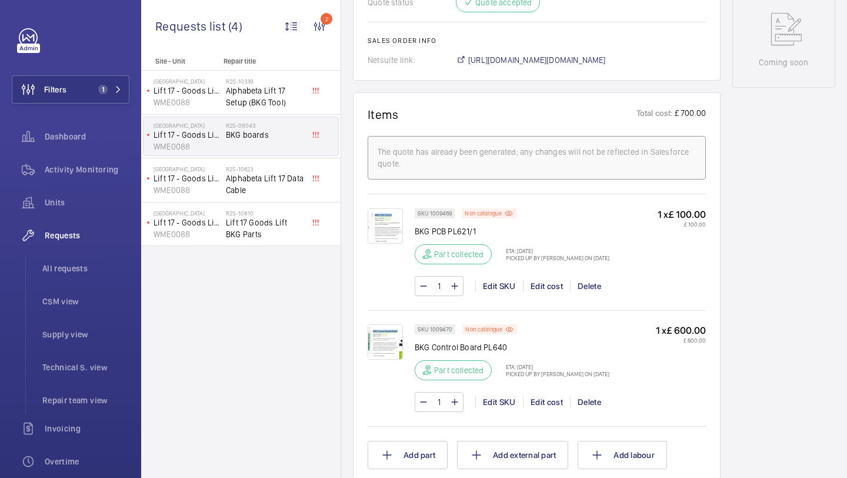
click at [278, 148] on div "R25-08043 BKG boards" at bounding box center [265, 139] width 78 height 34
click at [273, 195] on span "Alphabeta Lift 17 Data Cable" at bounding box center [265, 184] width 78 height 24
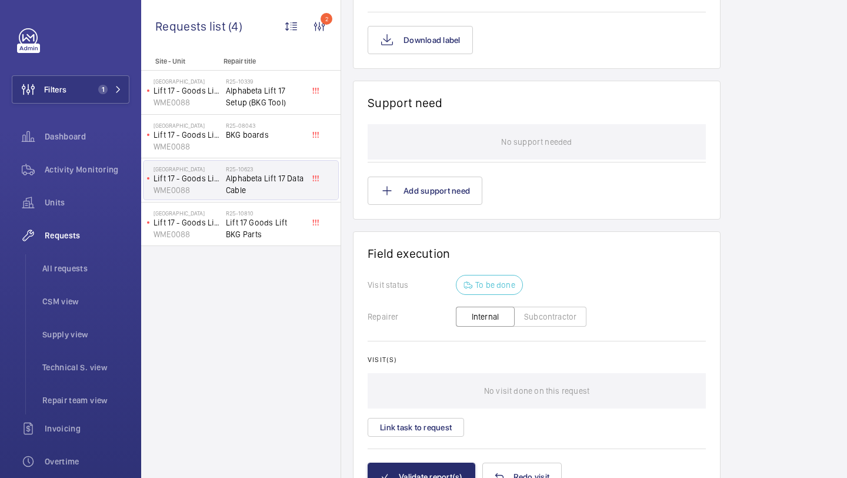
scroll to position [843, 0]
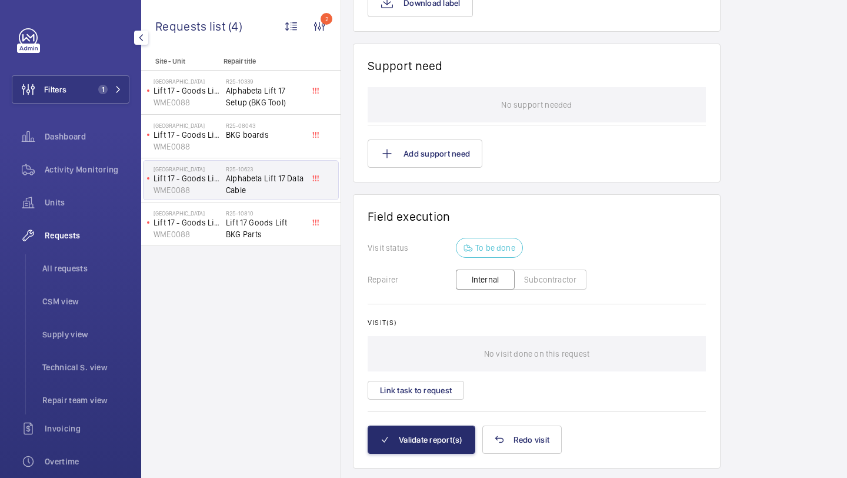
click at [102, 74] on div "Filters 1 Dashboard Activity Monitoring Units Requests All requests CSM view Su…" at bounding box center [71, 320] width 118 height 584
click at [97, 89] on span "1" at bounding box center [101, 89] width 14 height 9
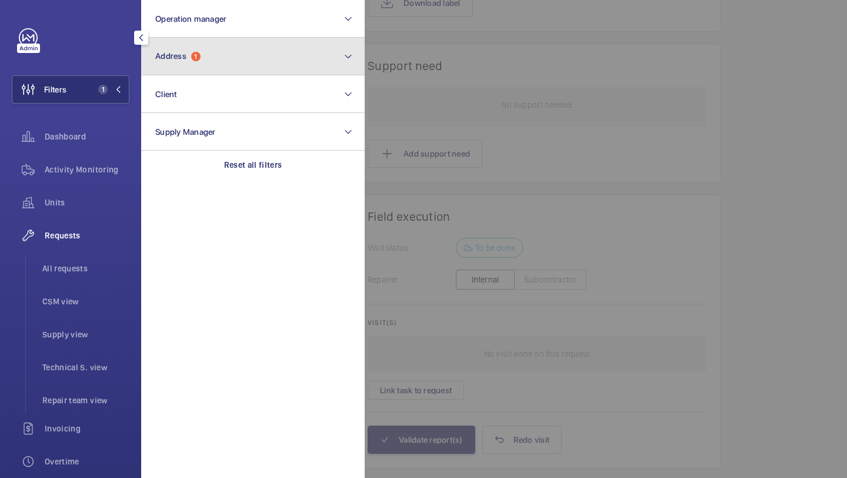
click at [207, 58] on button "Address 1" at bounding box center [253, 57] width 224 height 38
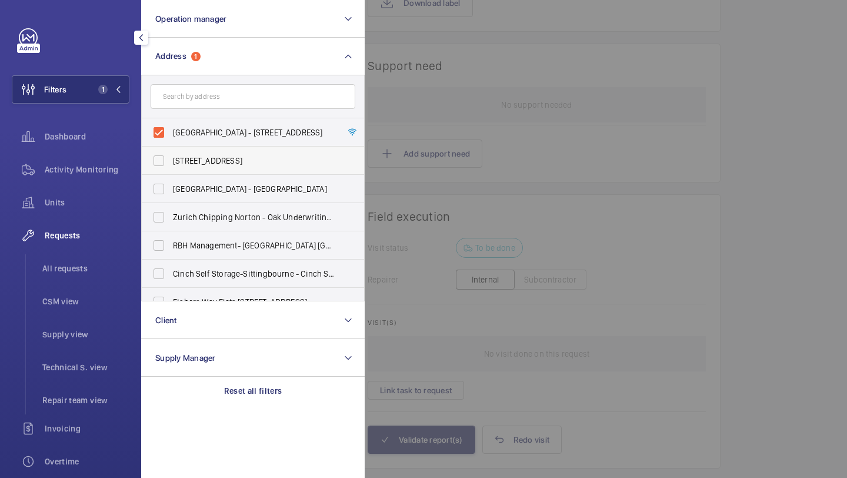
click at [194, 152] on label "[STREET_ADDRESS]" at bounding box center [244, 161] width 205 height 28
click at [171, 152] on input "[STREET_ADDRESS]" at bounding box center [159, 161] width 24 height 24
checkbox input "true"
click at [198, 141] on label "[GEOGRAPHIC_DATA] - [STREET_ADDRESS]" at bounding box center [244, 132] width 205 height 28
click at [171, 141] on input "[GEOGRAPHIC_DATA] - [STREET_ADDRESS]" at bounding box center [159, 133] width 24 height 24
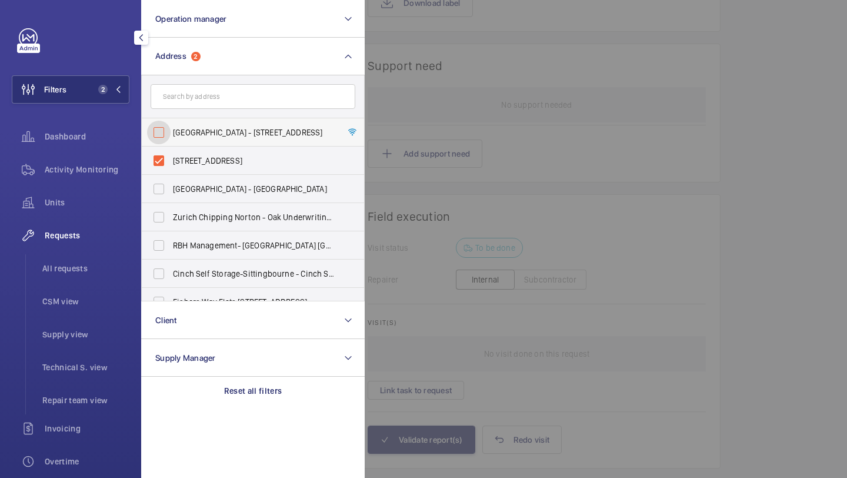
checkbox input "false"
click at [197, 161] on span "[STREET_ADDRESS]" at bounding box center [254, 161] width 162 height 12
click at [171, 161] on input "[STREET_ADDRESS]" at bounding box center [159, 161] width 24 height 24
checkbox input "false"
click at [207, 99] on input "text" at bounding box center [253, 96] width 205 height 25
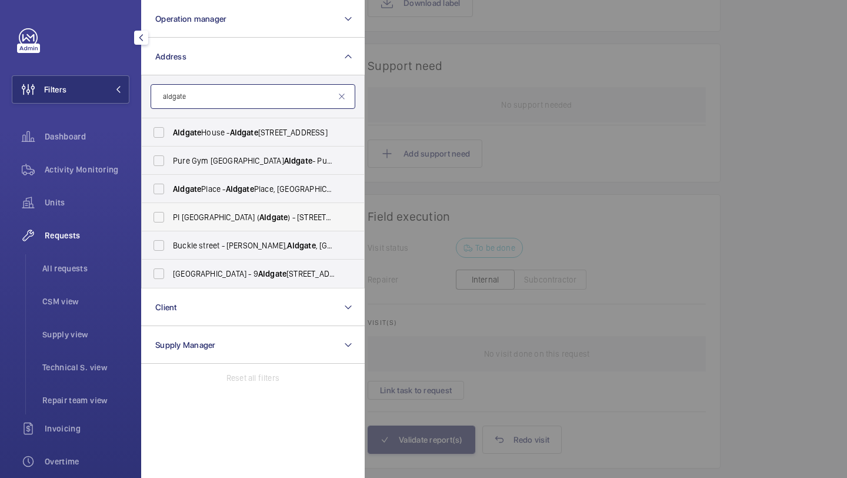
type input "aldgate"
click at [226, 219] on span "PI [GEOGRAPHIC_DATA] ( [GEOGRAPHIC_DATA] ) - [STREET_ADDRESS]" at bounding box center [254, 217] width 162 height 12
click at [171, 219] on input "PI [GEOGRAPHIC_DATA] ( [GEOGRAPHIC_DATA] ) - [STREET_ADDRESS]" at bounding box center [159, 217] width 24 height 24
click at [262, 216] on span "PI [GEOGRAPHIC_DATA] ( [GEOGRAPHIC_DATA] ) - [STREET_ADDRESS]" at bounding box center [254, 217] width 162 height 12
click at [171, 216] on input "PI [GEOGRAPHIC_DATA] ( [GEOGRAPHIC_DATA] ) - [STREET_ADDRESS]" at bounding box center [159, 217] width 24 height 24
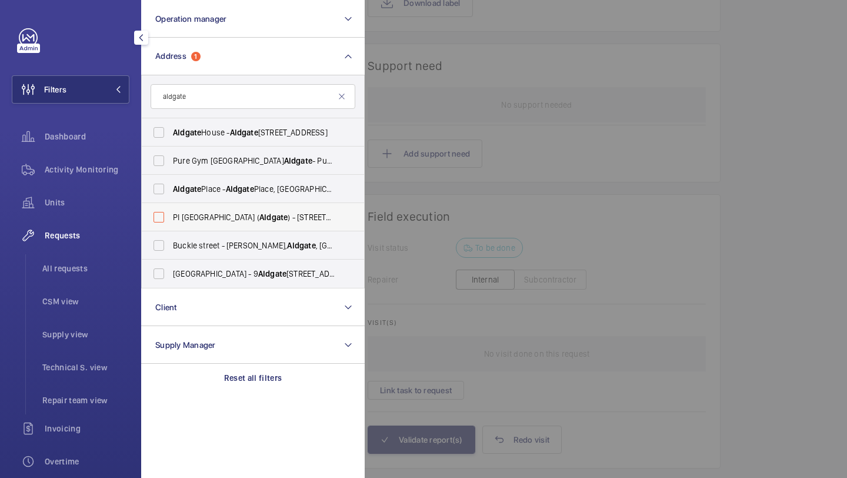
click at [262, 215] on span "PI [GEOGRAPHIC_DATA] ( [GEOGRAPHIC_DATA] ) - [STREET_ADDRESS]" at bounding box center [254, 217] width 162 height 12
click at [171, 215] on input "PI [GEOGRAPHIC_DATA] ( [GEOGRAPHIC_DATA] ) - [STREET_ADDRESS]" at bounding box center [159, 217] width 24 height 24
click at [262, 215] on span "PI [GEOGRAPHIC_DATA] ( [GEOGRAPHIC_DATA] ) - [STREET_ADDRESS]" at bounding box center [254, 217] width 162 height 12
click at [171, 215] on input "PI [GEOGRAPHIC_DATA] ( [GEOGRAPHIC_DATA] ) - [STREET_ADDRESS]" at bounding box center [159, 217] width 24 height 24
checkbox input "false"
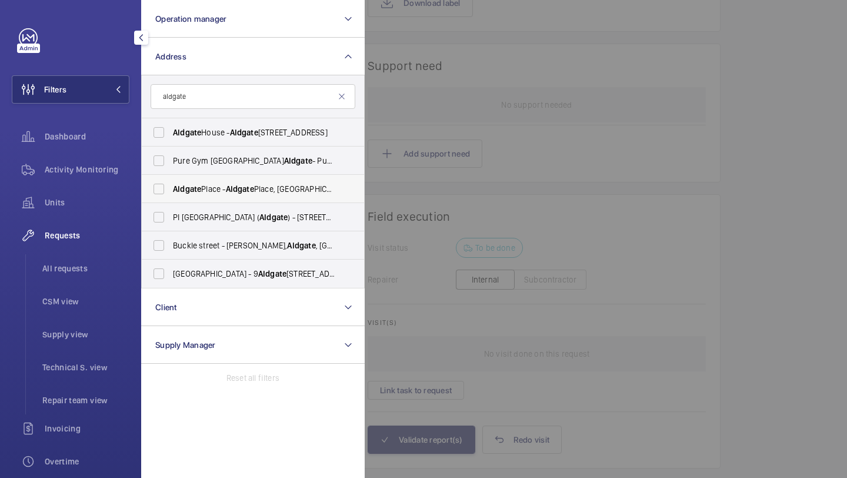
click at [240, 191] on span "Aldgate" at bounding box center [240, 188] width 28 height 9
click at [171, 191] on input "[GEOGRAPHIC_DATA]" at bounding box center [159, 189] width 24 height 24
click at [240, 186] on span "Aldgate" at bounding box center [240, 188] width 28 height 9
click at [171, 186] on input "[GEOGRAPHIC_DATA]" at bounding box center [159, 189] width 24 height 24
checkbox input "false"
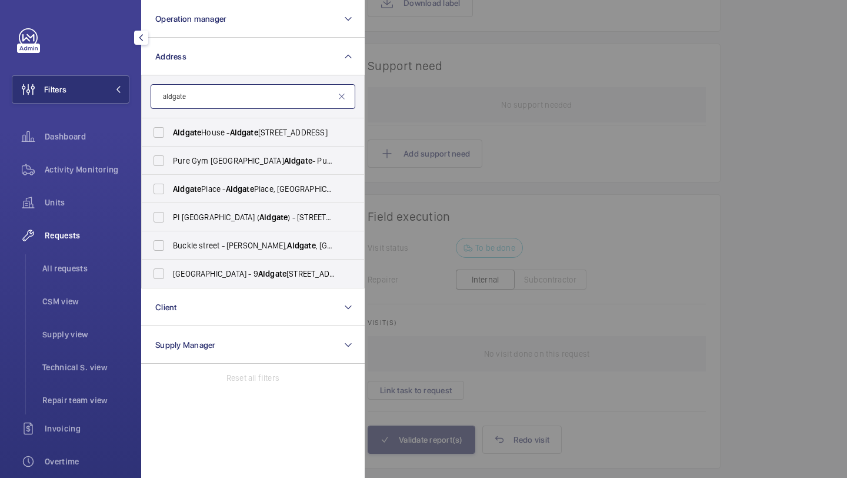
click at [219, 95] on input "aldgate" at bounding box center [253, 96] width 205 height 25
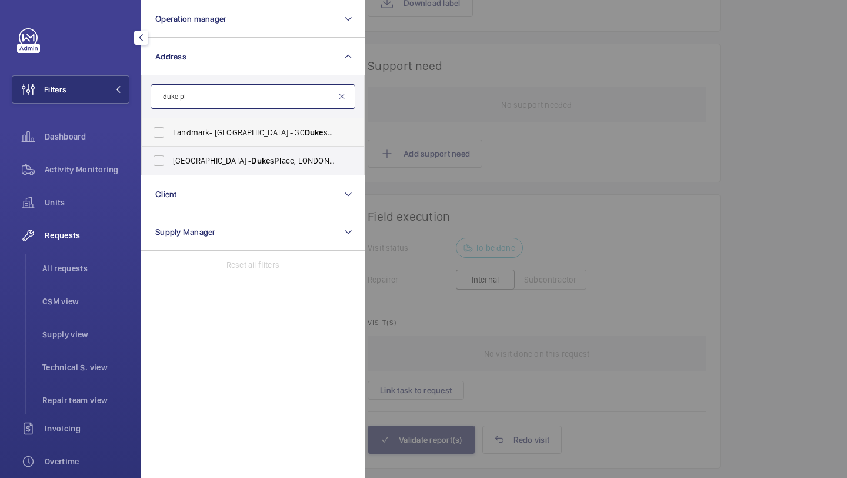
type input "duke pl"
click at [208, 133] on span "Landmark- [GEOGRAPHIC_DATA] - [STREET_ADDRESS]" at bounding box center [254, 133] width 162 height 12
click at [171, 133] on input "Landmark- [GEOGRAPHIC_DATA] - [STREET_ADDRESS]" at bounding box center [159, 133] width 24 height 24
checkbox input "true"
click at [281, 164] on span "Irongate House - [STREET_ADDRESS]" at bounding box center [254, 161] width 162 height 12
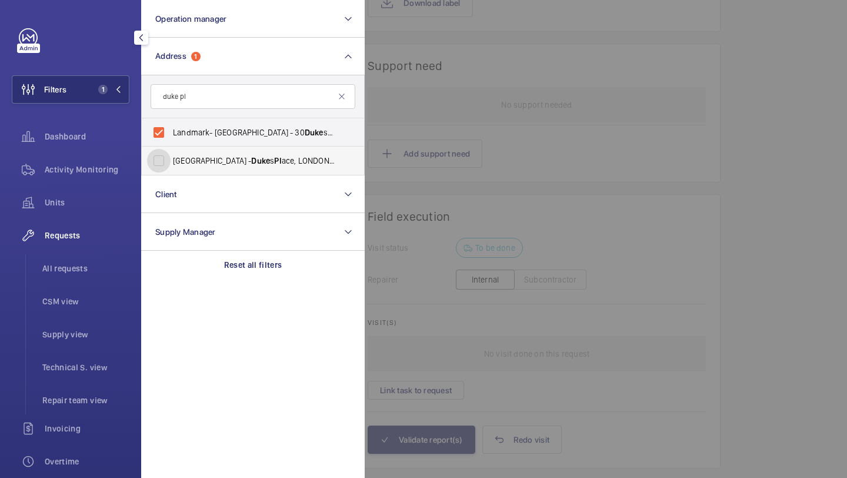
click at [171, 164] on input "Irongate House - [STREET_ADDRESS]" at bounding box center [159, 161] width 24 height 24
checkbox input "true"
click at [433, 136] on div at bounding box center [788, 239] width 847 height 478
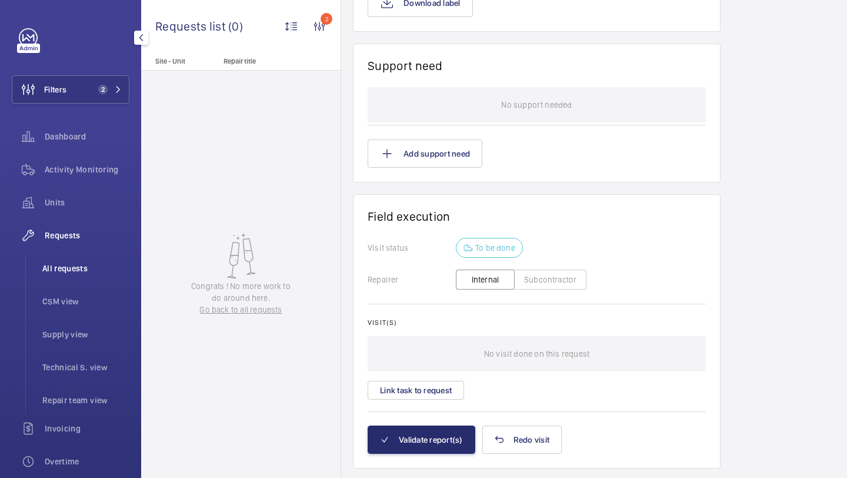
click at [85, 266] on span "All requests" at bounding box center [85, 268] width 87 height 12
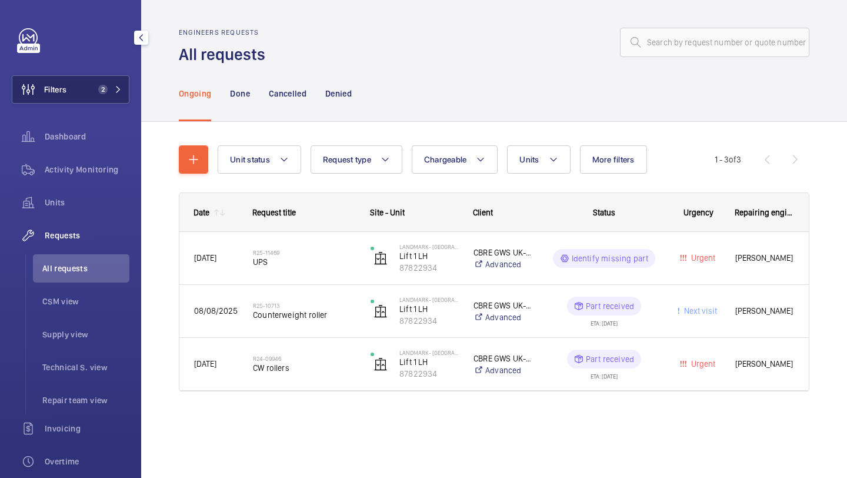
click at [114, 79] on button "Filters 2" at bounding box center [71, 89] width 118 height 28
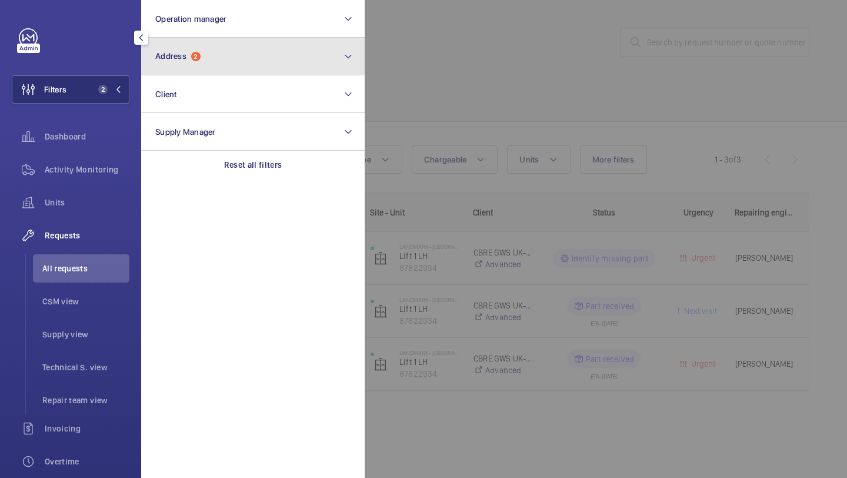
click at [165, 61] on span "Address 2" at bounding box center [177, 56] width 45 height 10
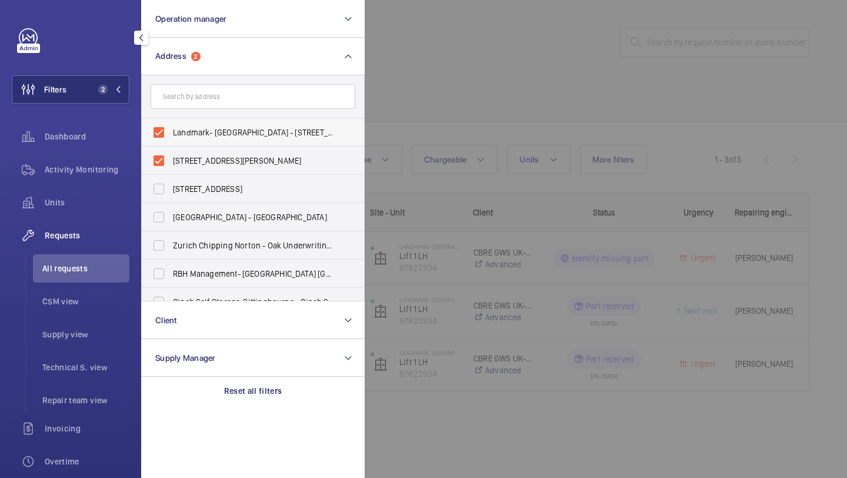
click at [194, 132] on span "Landmark- [GEOGRAPHIC_DATA] - [STREET_ADDRESS][PERSON_NAME]" at bounding box center [254, 133] width 162 height 12
click at [171, 132] on input "Landmark- [GEOGRAPHIC_DATA] - [STREET_ADDRESS][PERSON_NAME]" at bounding box center [159, 133] width 24 height 24
checkbox input "false"
click at [193, 153] on label "[STREET_ADDRESS][PERSON_NAME]" at bounding box center [244, 161] width 205 height 28
click at [171, 153] on input "[STREET_ADDRESS][PERSON_NAME]" at bounding box center [159, 161] width 24 height 24
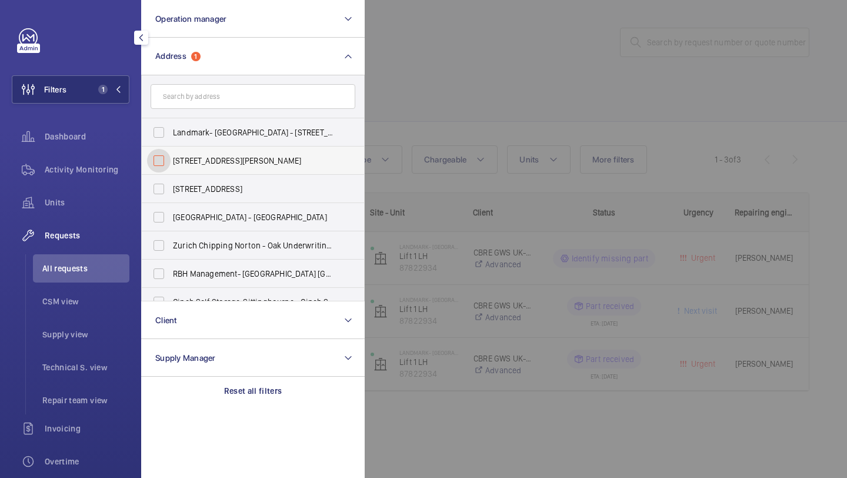
checkbox input "false"
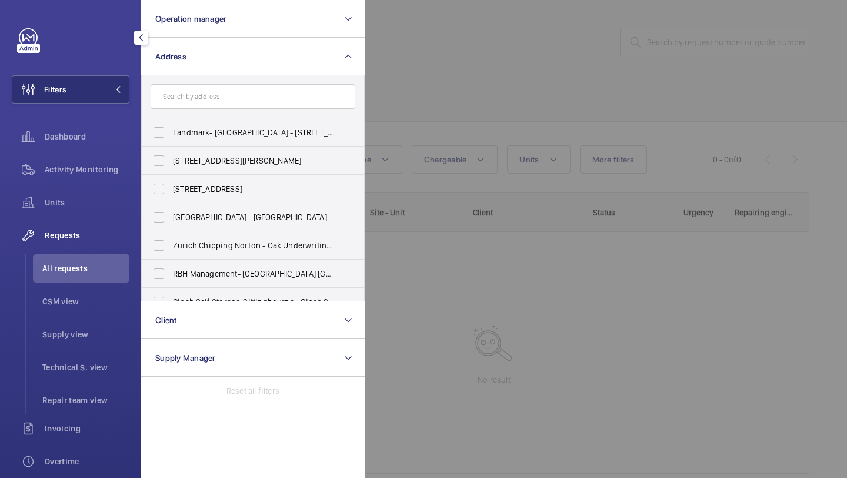
click at [489, 68] on div at bounding box center [788, 239] width 847 height 478
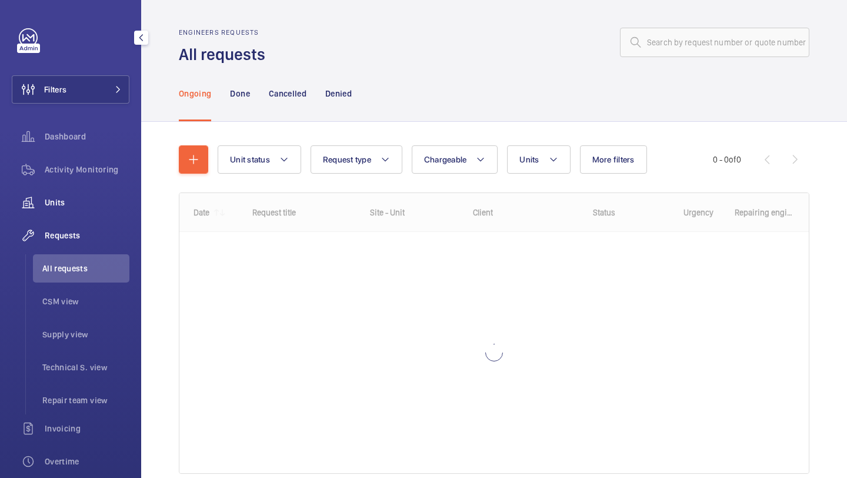
click at [63, 207] on span "Units" at bounding box center [87, 203] width 85 height 12
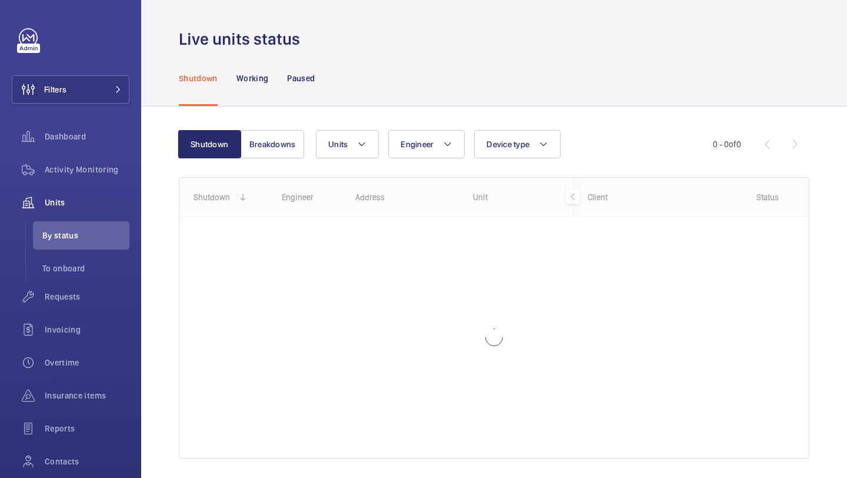
click at [428, 83] on div "Shutdown Working Paused" at bounding box center [494, 78] width 631 height 56
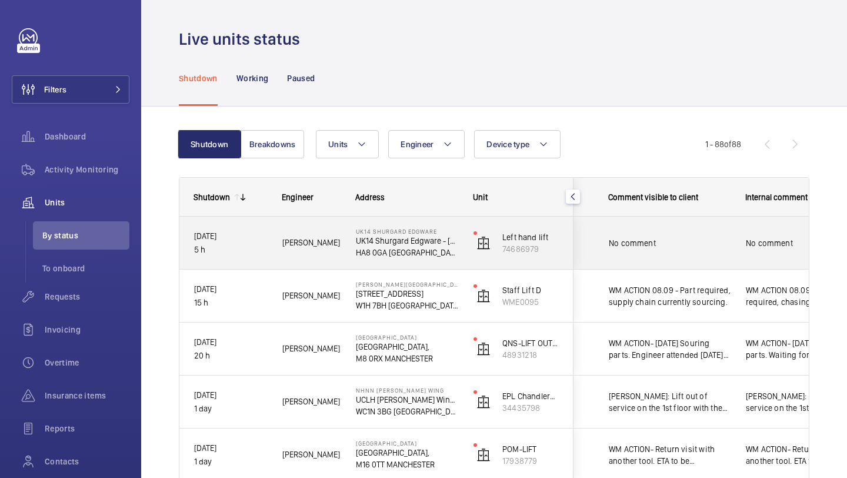
click at [319, 238] on span "[PERSON_NAME]" at bounding box center [311, 243] width 58 height 14
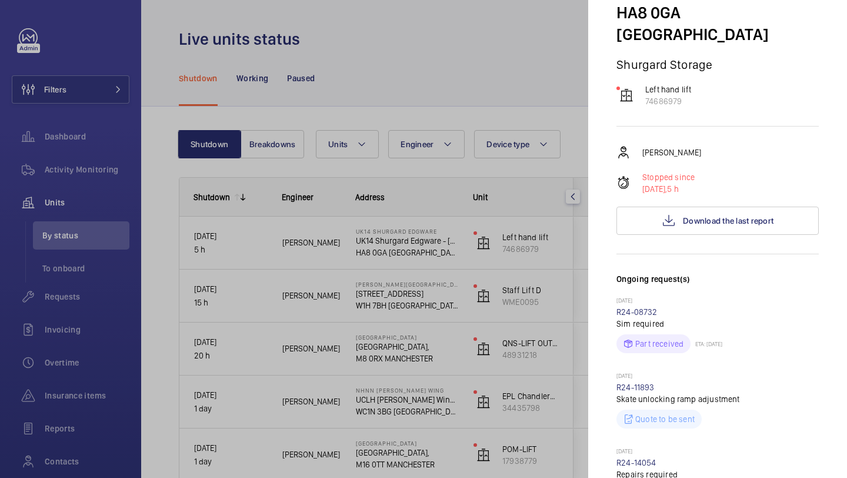
scroll to position [108, 0]
click at [427, 255] on div at bounding box center [423, 239] width 847 height 478
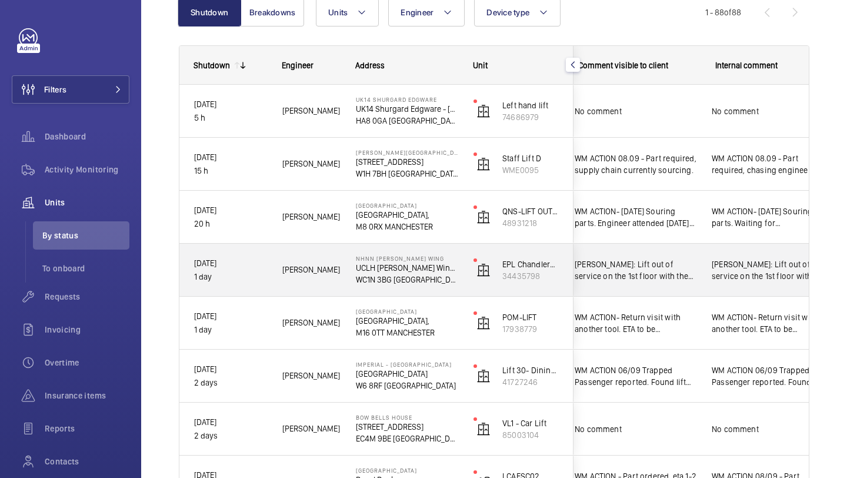
scroll to position [0, 272]
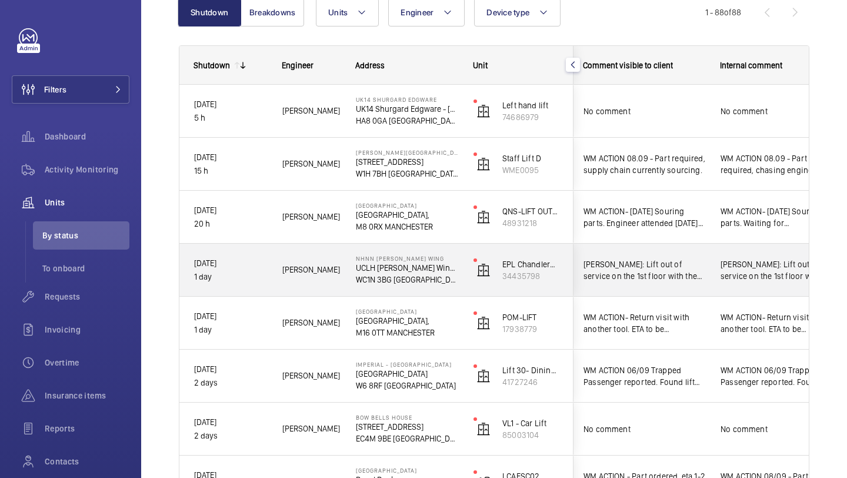
click at [660, 271] on span "[PERSON_NAME]: Lift out of service on the 1st floor with the doors jammed half …" at bounding box center [645, 270] width 122 height 24
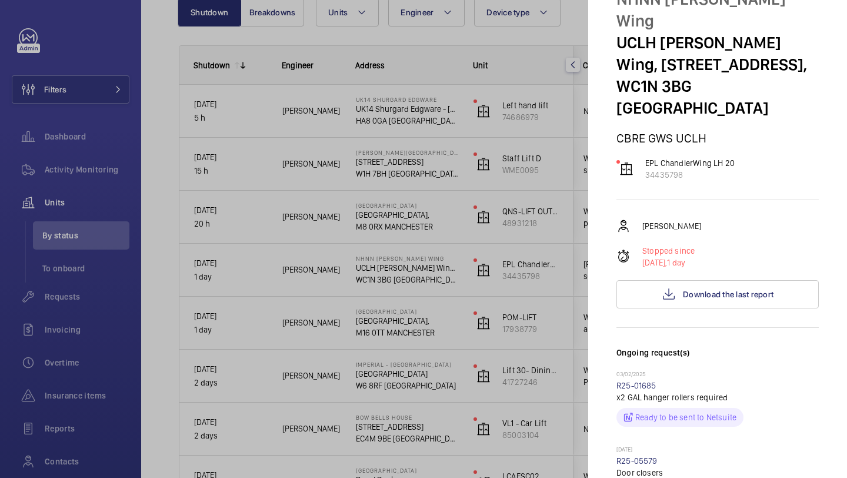
scroll to position [91, 0]
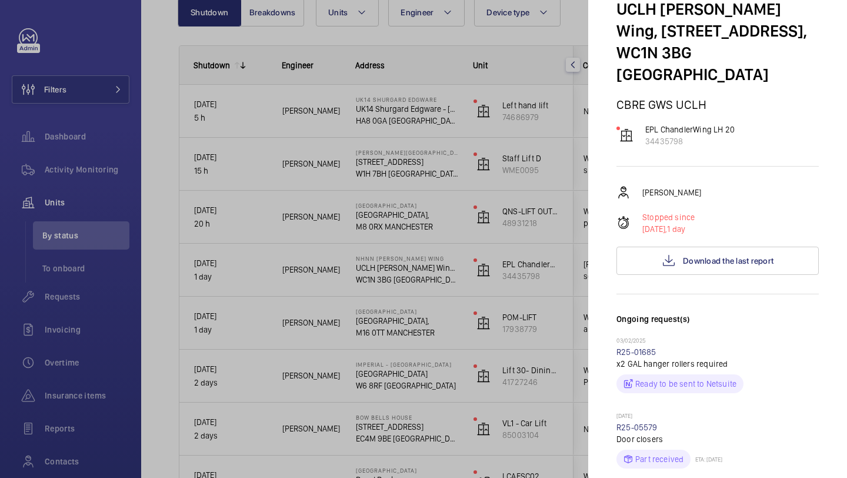
click at [653, 358] on p "x2 GAL hanger rollers required" at bounding box center [718, 364] width 202 height 12
click at [666, 358] on p "x2 GAL hanger rollers required" at bounding box center [718, 364] width 202 height 12
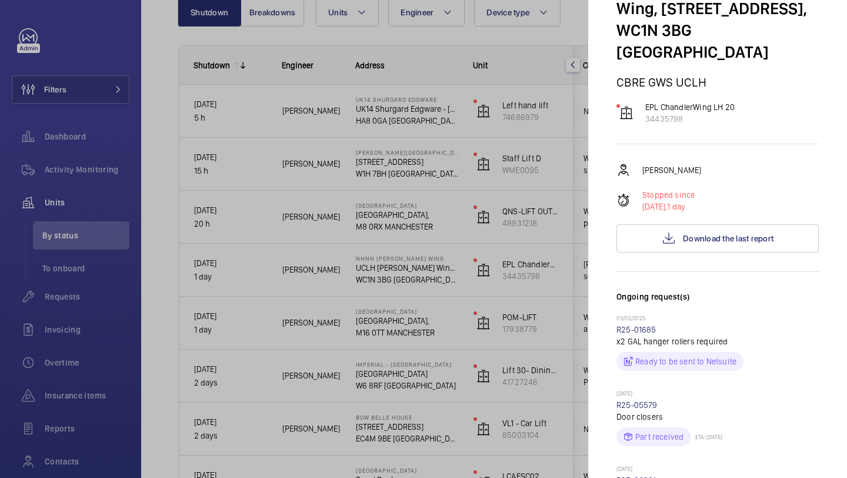
scroll to position [27, 0]
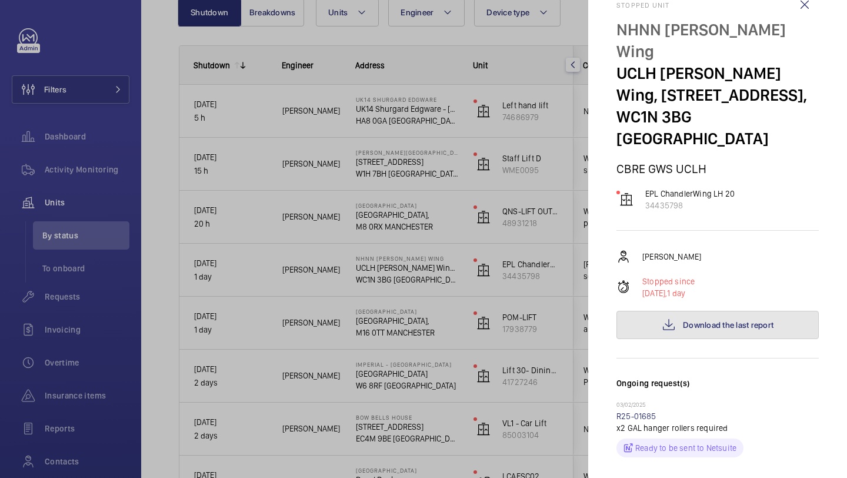
click at [691, 311] on button "Download the last report" at bounding box center [718, 325] width 202 height 28
click at [513, 181] on div at bounding box center [423, 239] width 847 height 478
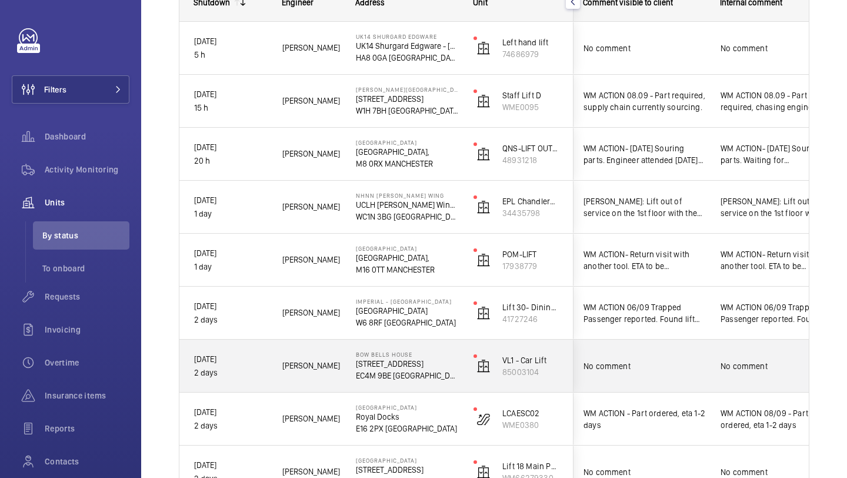
click at [421, 354] on p "Bow Bells House" at bounding box center [407, 354] width 102 height 7
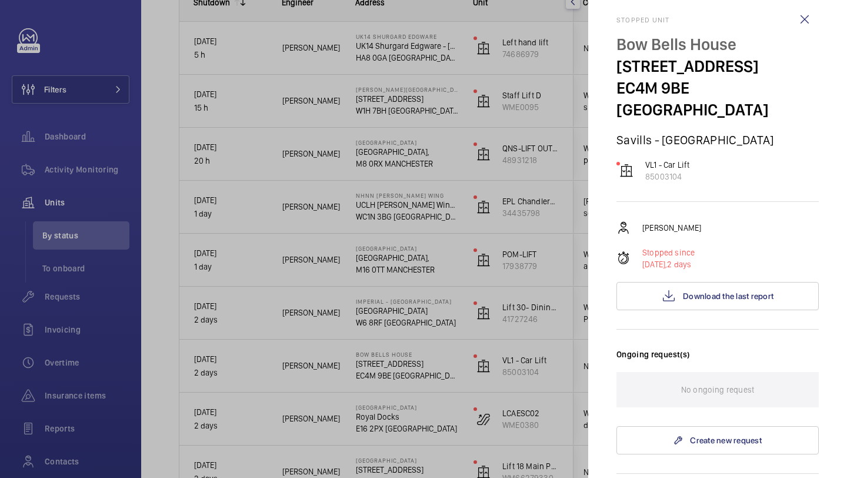
scroll to position [38, 0]
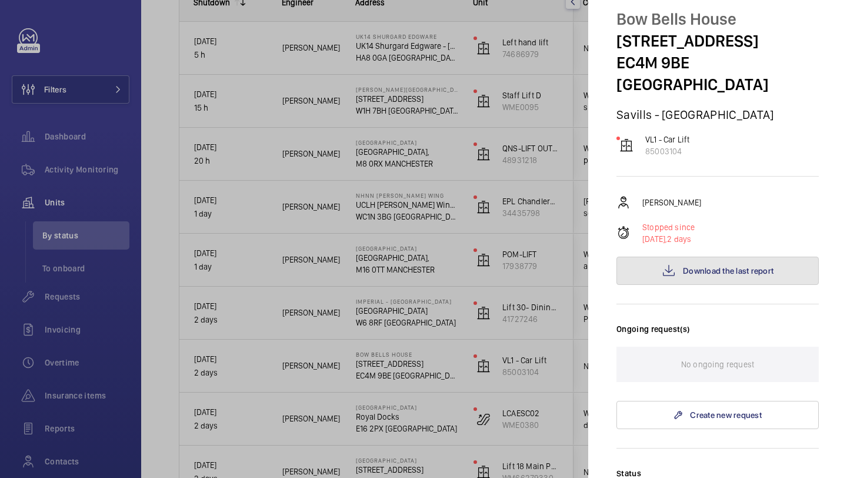
click at [693, 257] on button "Download the last report" at bounding box center [718, 271] width 202 height 28
click at [507, 210] on div at bounding box center [423, 239] width 847 height 478
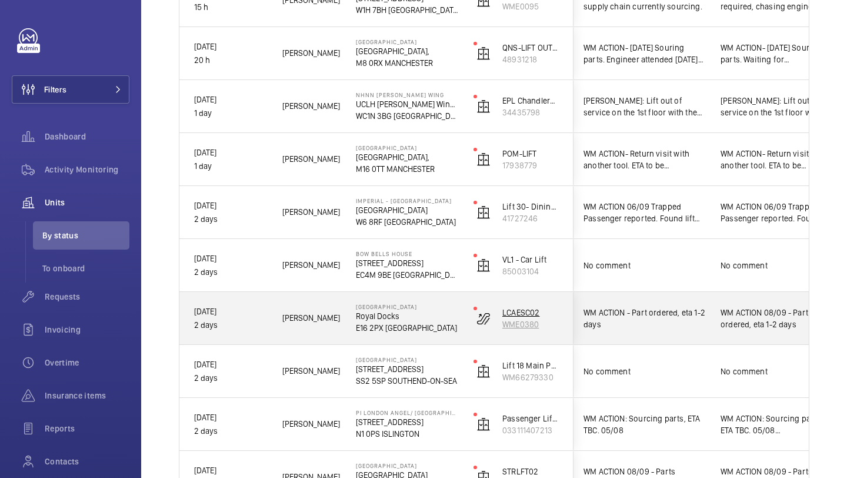
scroll to position [297, 0]
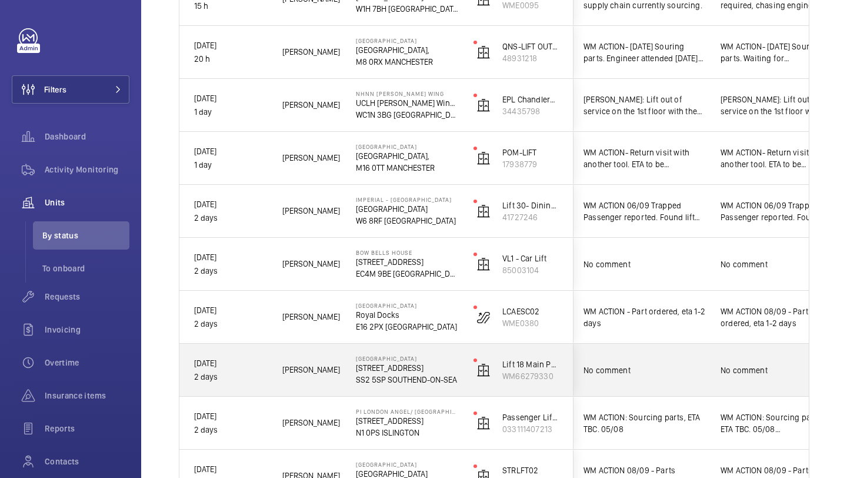
click at [409, 374] on p "SS2 5SP SOUTHEND-ON-SEA" at bounding box center [407, 380] width 102 height 12
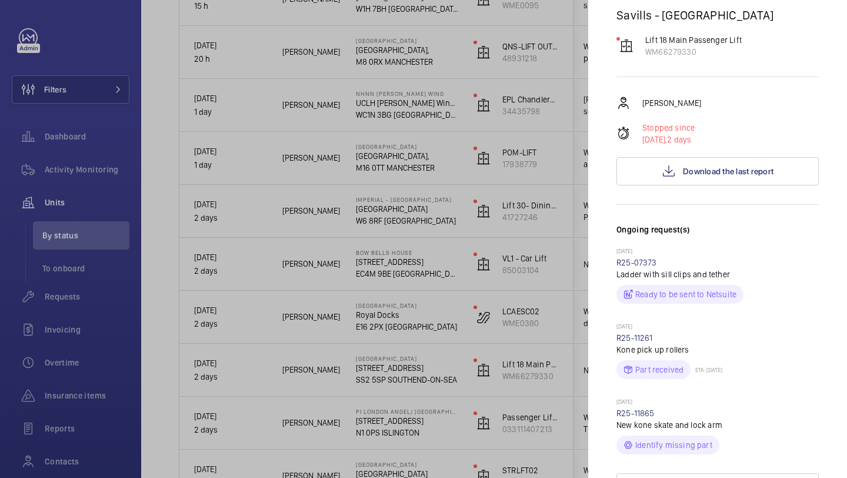
scroll to position [138, 0]
click at [650, 185] on button "Download the last report" at bounding box center [718, 171] width 202 height 28
click at [460, 145] on div at bounding box center [423, 239] width 847 height 478
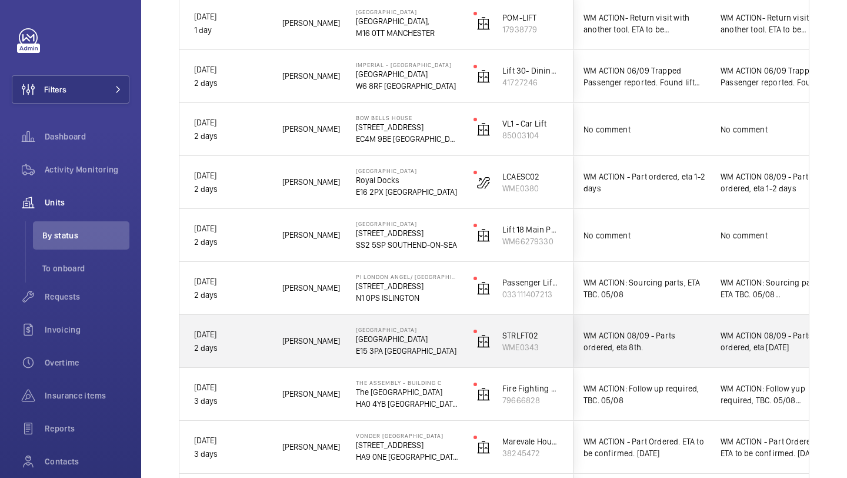
scroll to position [445, 0]
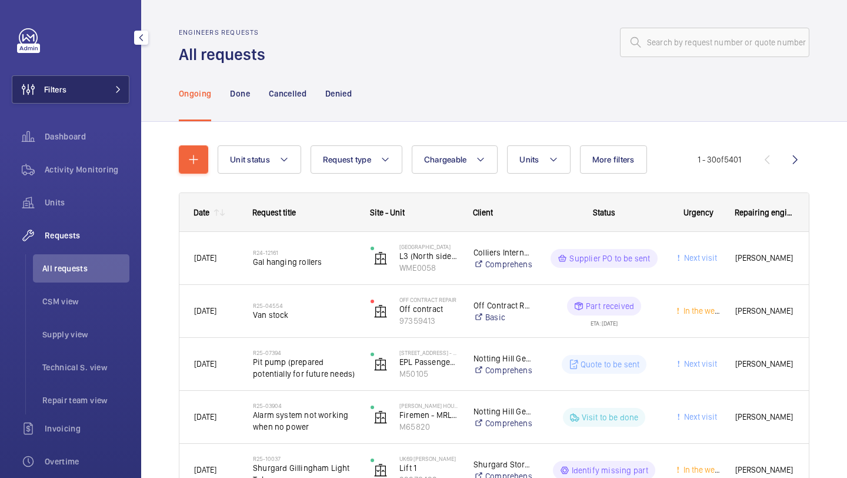
click at [114, 81] on button "Filters" at bounding box center [71, 89] width 118 height 28
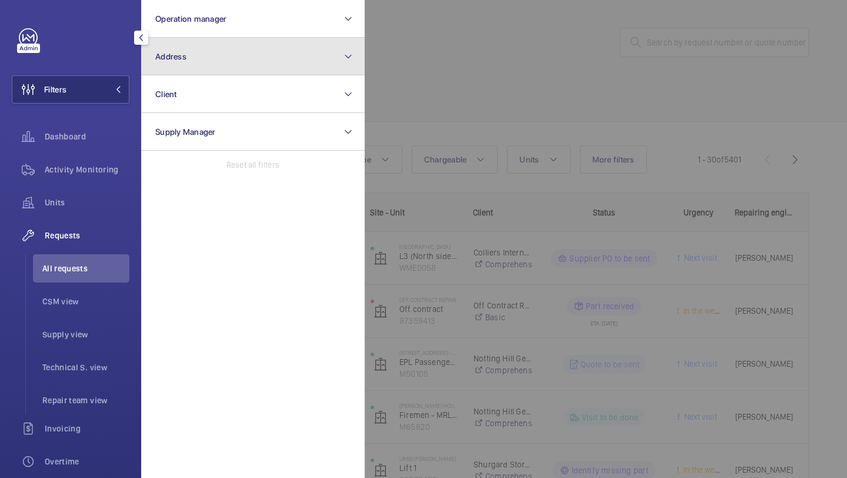
click at [179, 64] on button "Address" at bounding box center [253, 57] width 224 height 38
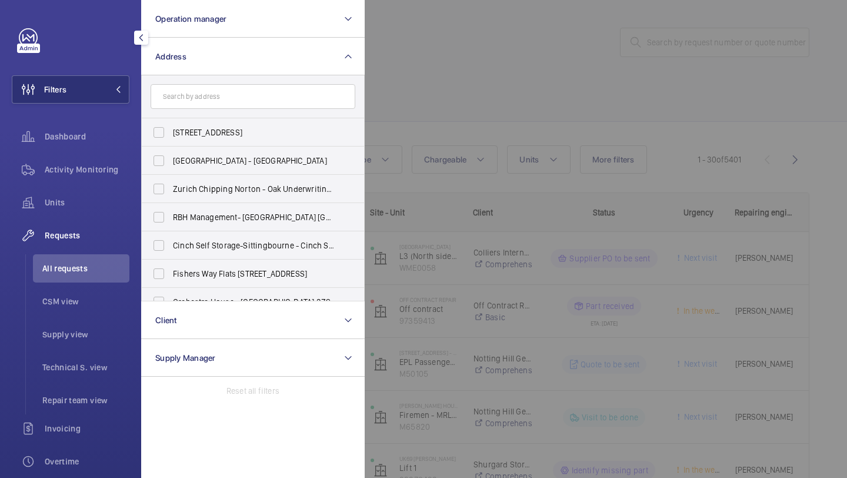
click at [210, 95] on input "text" at bounding box center [253, 96] width 205 height 25
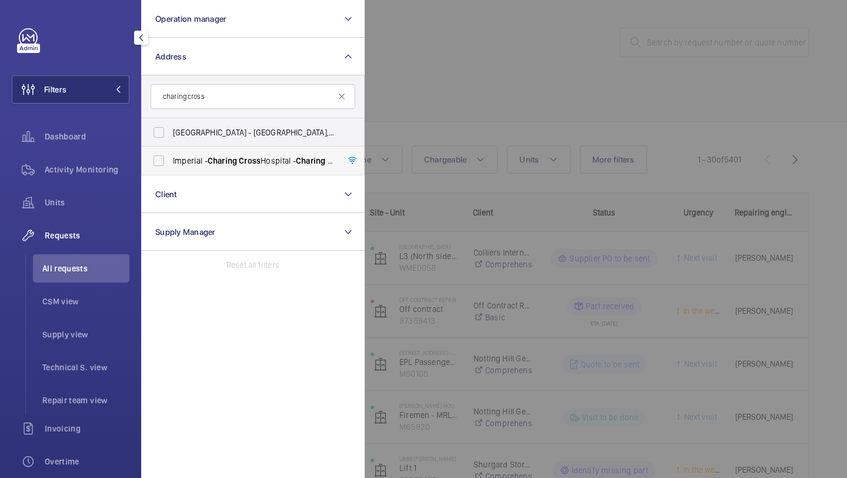
type input "charing cross"
click at [214, 171] on label "[GEOGRAPHIC_DATA] - [GEOGRAPHIC_DATA]" at bounding box center [244, 161] width 205 height 28
click at [171, 171] on input "[GEOGRAPHIC_DATA] - [GEOGRAPHIC_DATA]" at bounding box center [159, 161] width 24 height 24
checkbox input "true"
click at [431, 135] on div at bounding box center [788, 239] width 847 height 478
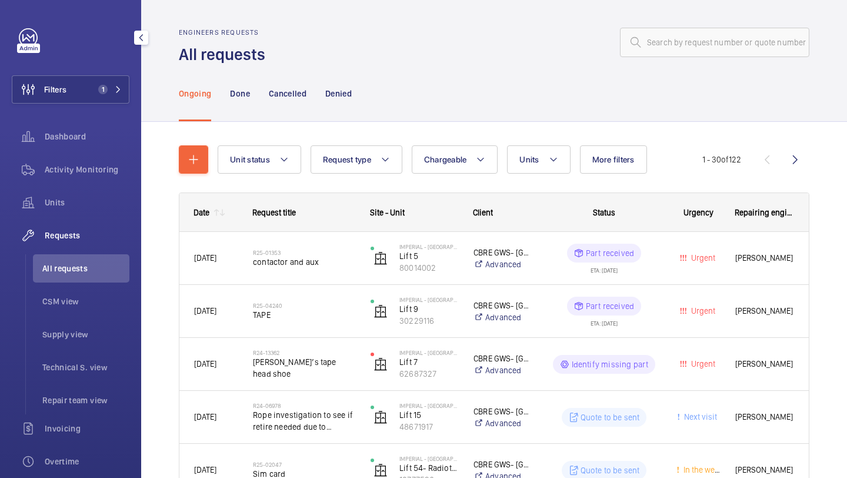
click at [588, 42] on div at bounding box center [540, 42] width 537 height 28
click at [117, 84] on button "Filters 1" at bounding box center [71, 89] width 118 height 28
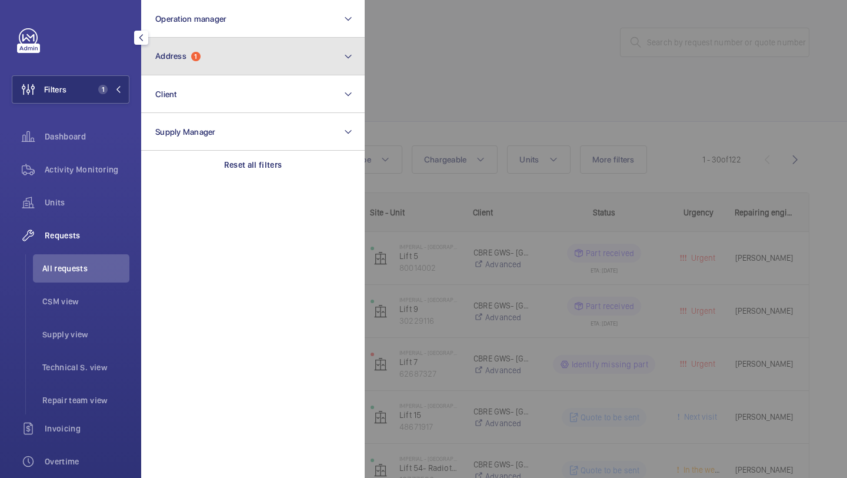
click at [188, 50] on button "Address 1" at bounding box center [253, 57] width 224 height 38
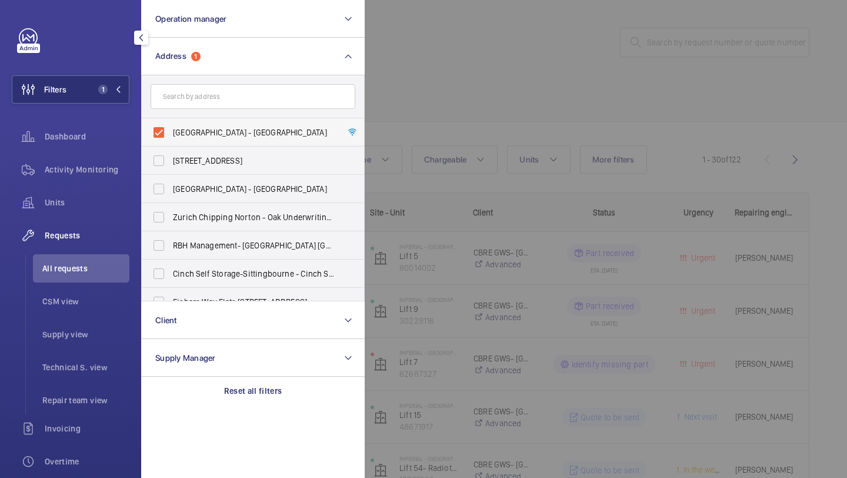
click at [197, 131] on span "[GEOGRAPHIC_DATA] - [GEOGRAPHIC_DATA]" at bounding box center [254, 133] width 162 height 12
click at [171, 131] on input "[GEOGRAPHIC_DATA] - [GEOGRAPHIC_DATA]" at bounding box center [159, 133] width 24 height 24
checkbox input "false"
click at [213, 97] on input "text" at bounding box center [253, 96] width 205 height 25
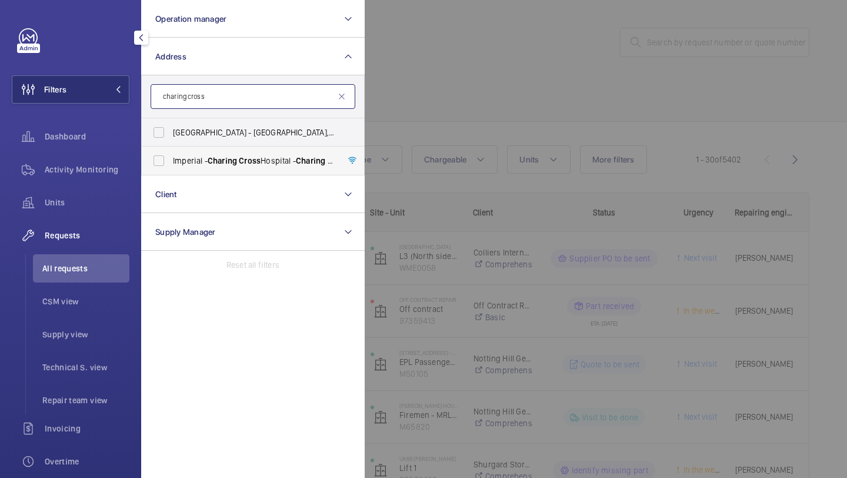
type input "charing cross"
click at [190, 159] on span "[GEOGRAPHIC_DATA] - [GEOGRAPHIC_DATA]" at bounding box center [254, 161] width 162 height 12
click at [171, 159] on input "[GEOGRAPHIC_DATA] - [GEOGRAPHIC_DATA]" at bounding box center [159, 161] width 24 height 24
checkbox input "true"
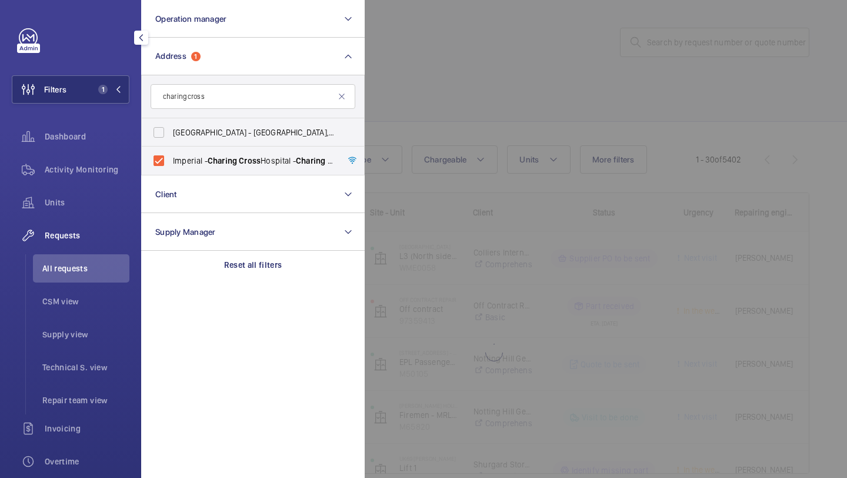
click at [503, 144] on div at bounding box center [788, 239] width 847 height 478
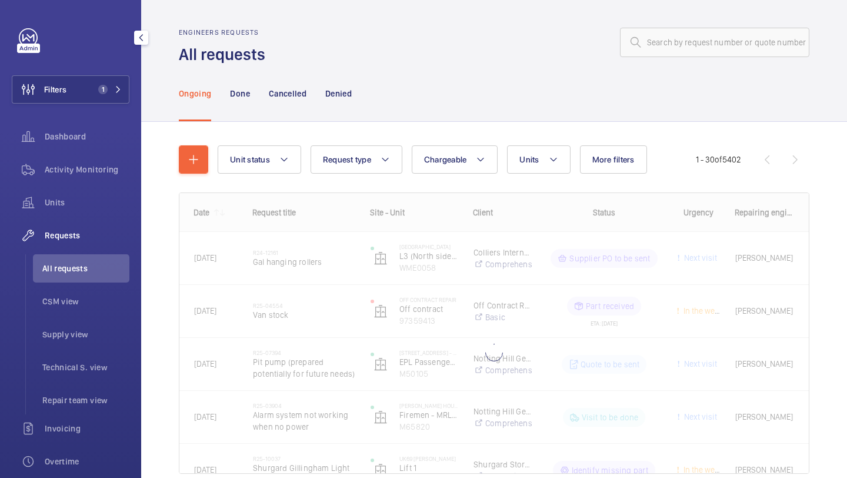
click at [507, 132] on div "Unit status Request type Chargeable Units More filters Request status Urgency R…" at bounding box center [494, 314] width 631 height 375
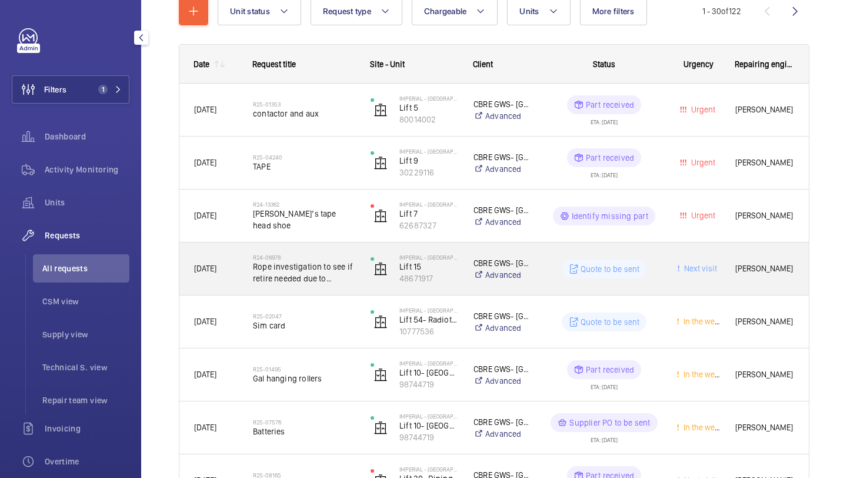
scroll to position [184, 0]
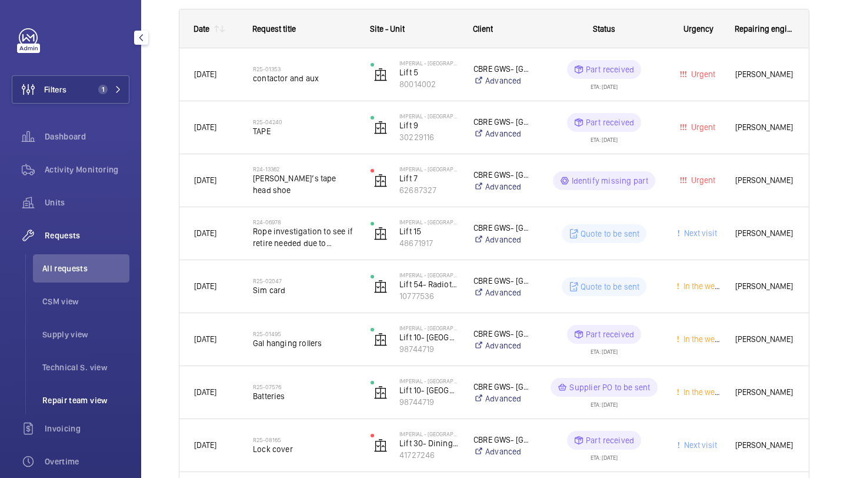
click at [99, 403] on span "Repair team view" at bounding box center [85, 400] width 87 height 12
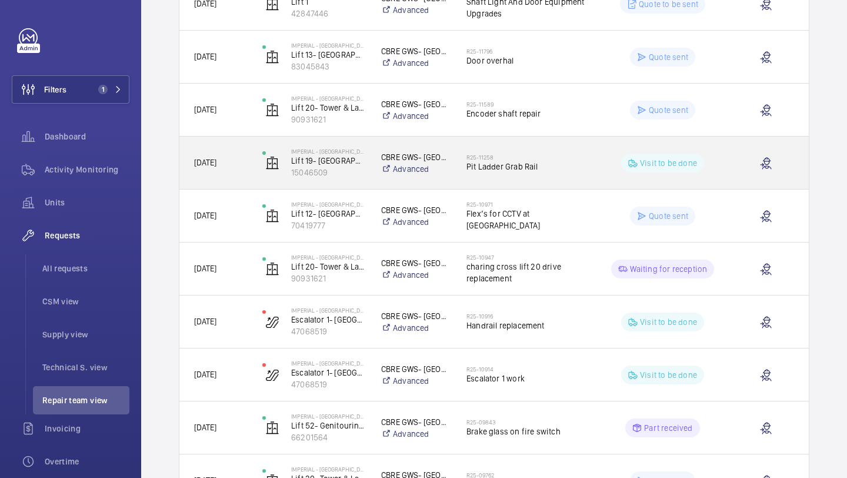
scroll to position [262, 0]
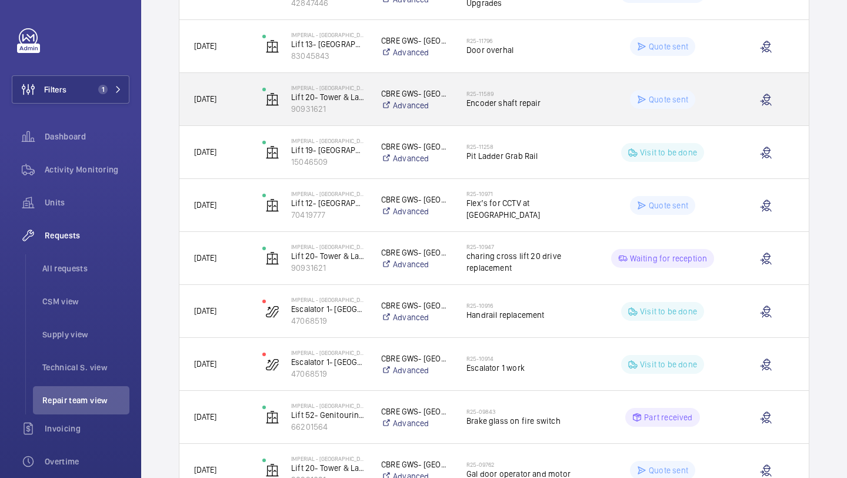
click at [512, 101] on span "Encoder shaft repair" at bounding box center [527, 103] width 121 height 12
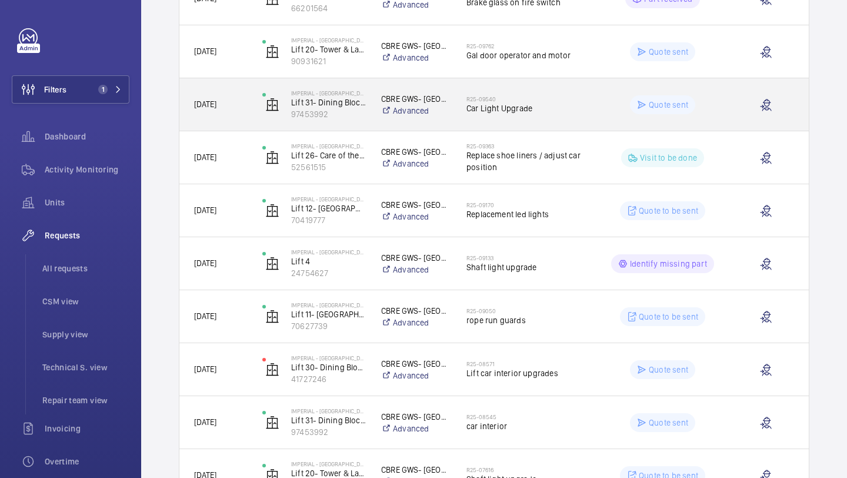
scroll to position [686, 0]
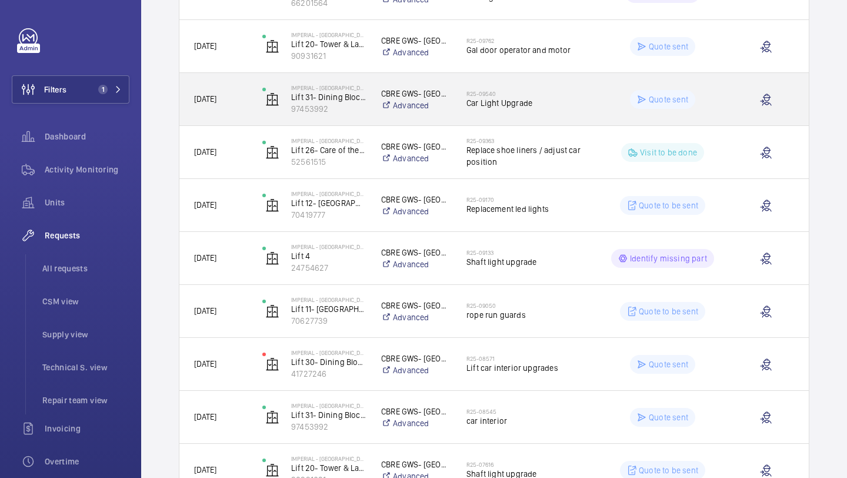
click at [488, 86] on div "R25-09540 Car Light Upgrade" at bounding box center [527, 99] width 121 height 34
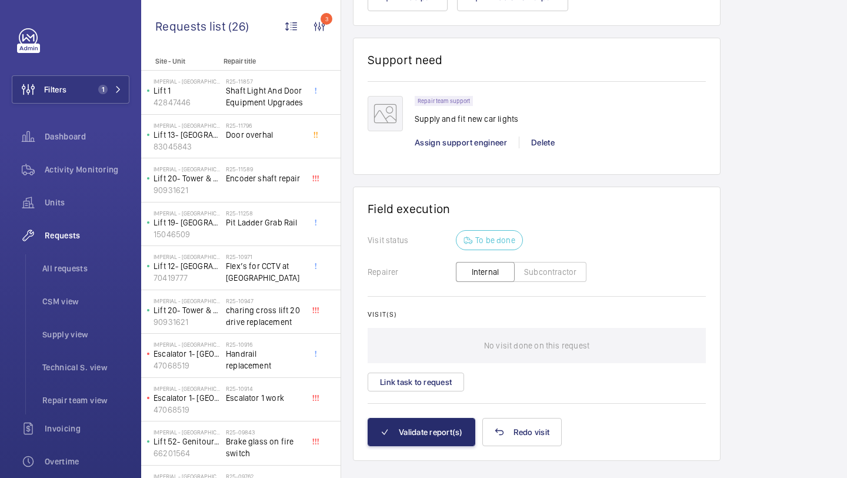
scroll to position [1060, 0]
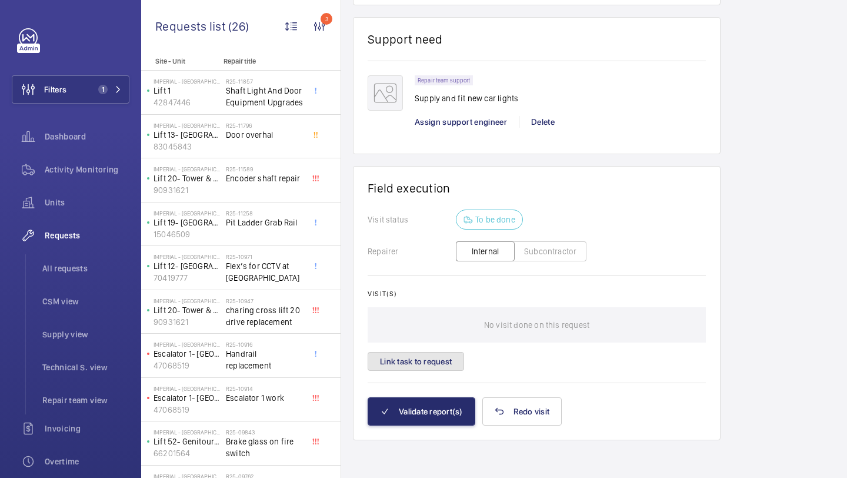
click at [428, 353] on button "Link task to request" at bounding box center [416, 361] width 97 height 19
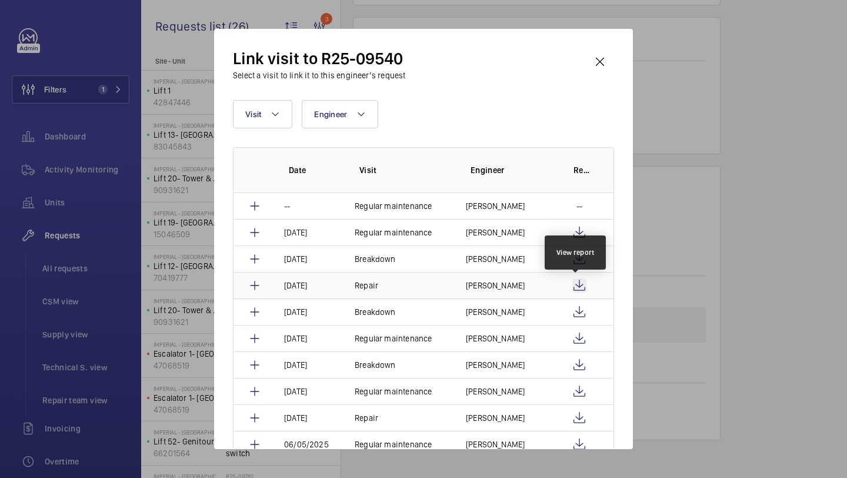
click at [577, 280] on wm-front-icon-button at bounding box center [580, 285] width 14 height 14
click at [599, 64] on wm-front-icon-button at bounding box center [600, 62] width 28 height 28
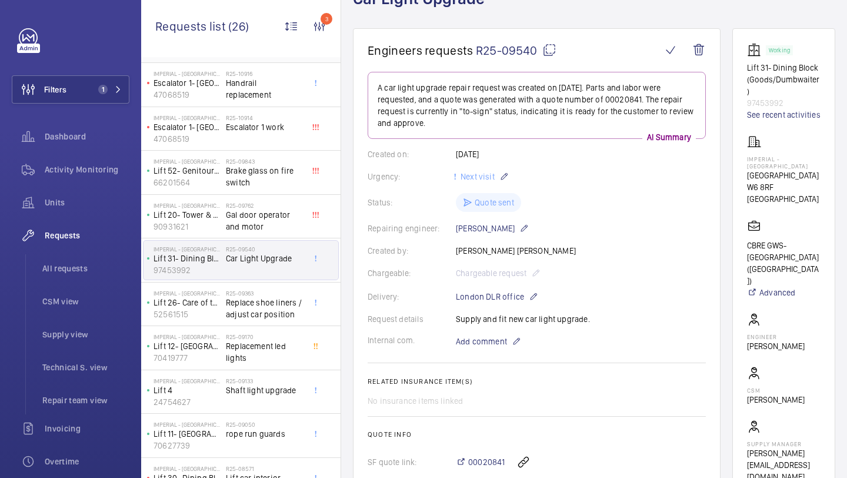
scroll to position [321, 0]
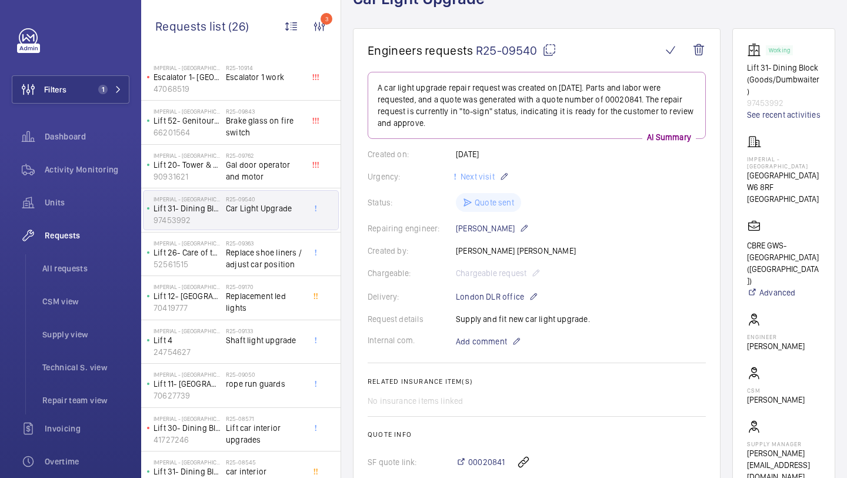
click at [477, 248] on div "Created by: [PERSON_NAME] [PERSON_NAME]" at bounding box center [537, 251] width 338 height 12
click at [489, 248] on div "Created by: [PERSON_NAME] [PERSON_NAME]" at bounding box center [537, 251] width 338 height 12
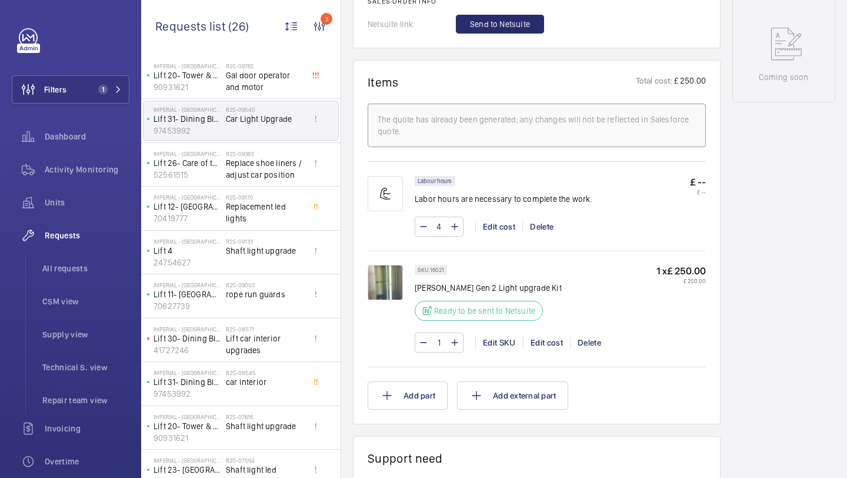
scroll to position [693, 0]
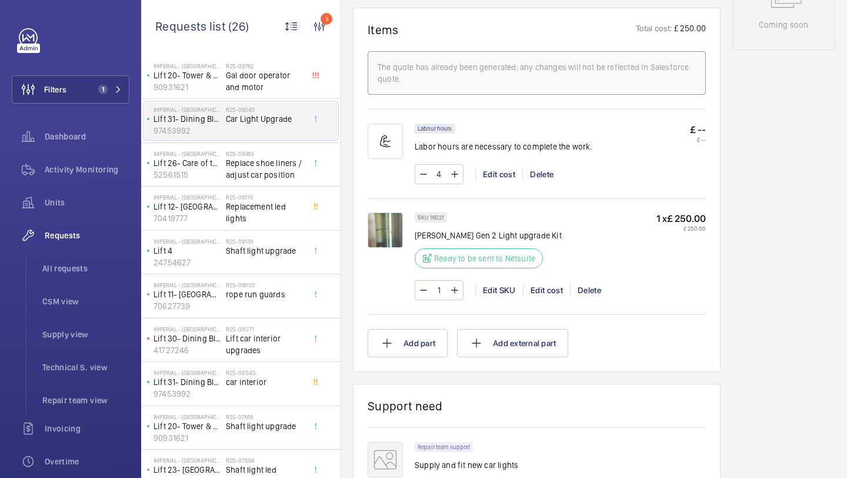
click at [393, 224] on img at bounding box center [385, 229] width 35 height 35
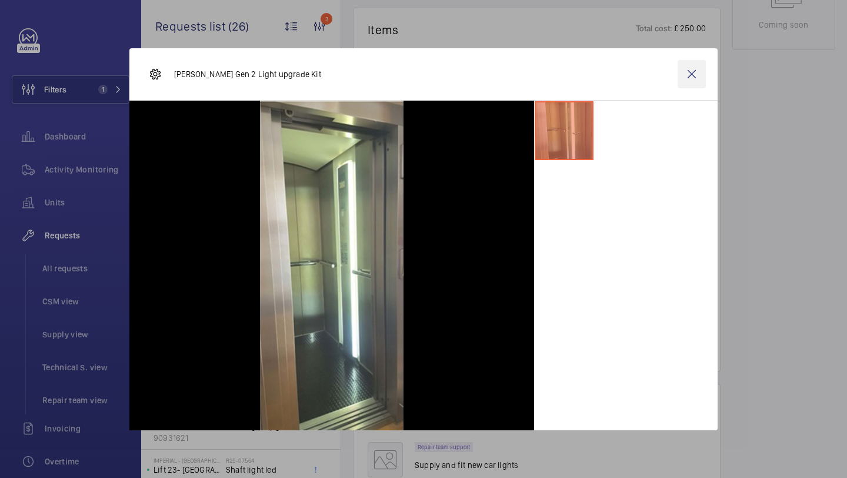
click at [700, 67] on wm-front-icon-button at bounding box center [692, 74] width 28 height 28
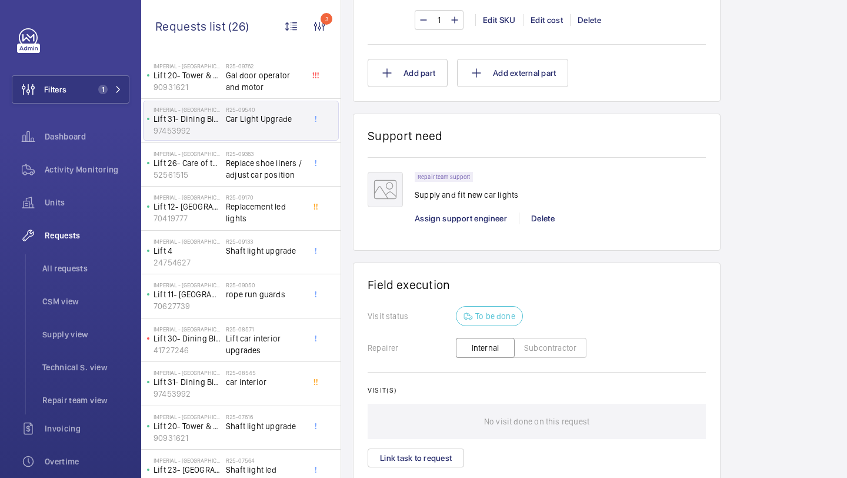
scroll to position [971, 0]
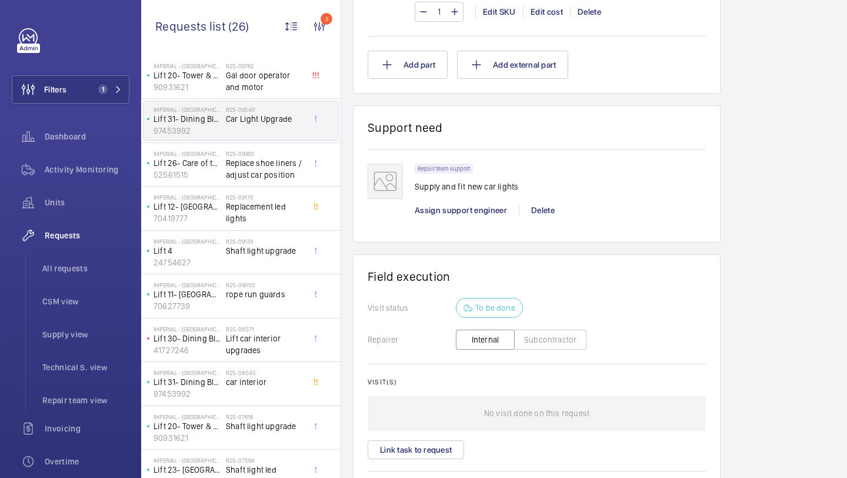
click at [72, 99] on button "Filters 1" at bounding box center [71, 89] width 118 height 28
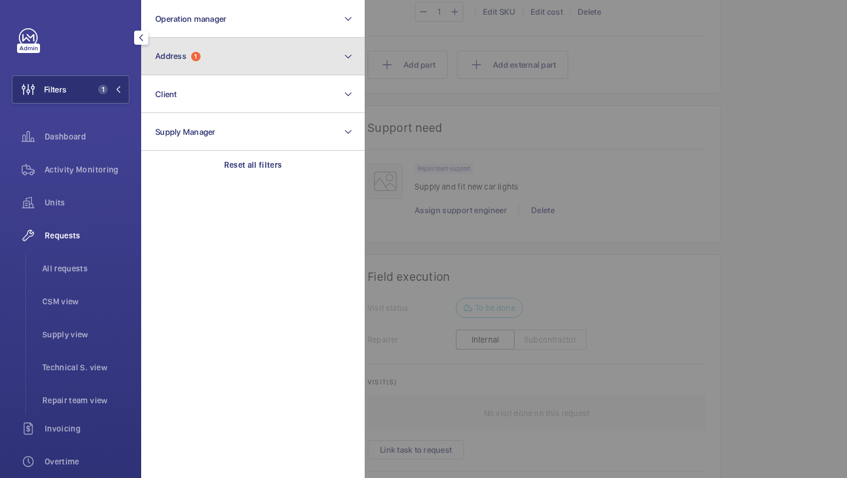
click at [164, 61] on button "Address 1" at bounding box center [253, 57] width 224 height 38
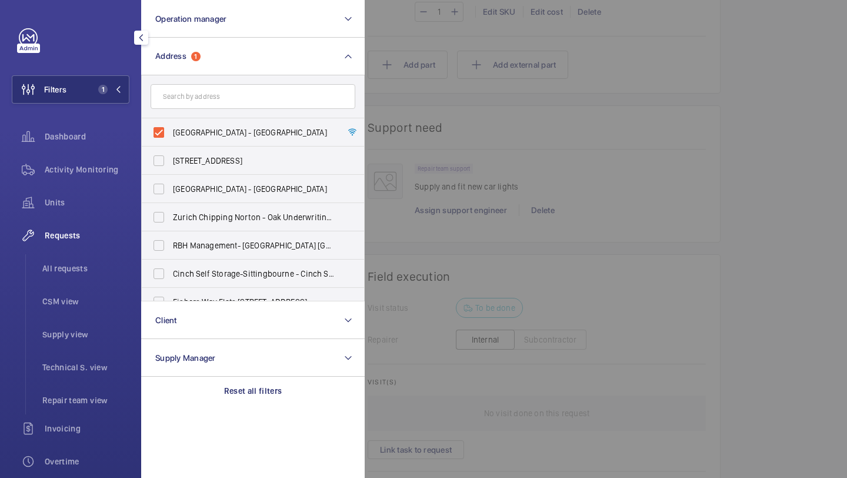
click at [460, 154] on div at bounding box center [788, 239] width 847 height 478
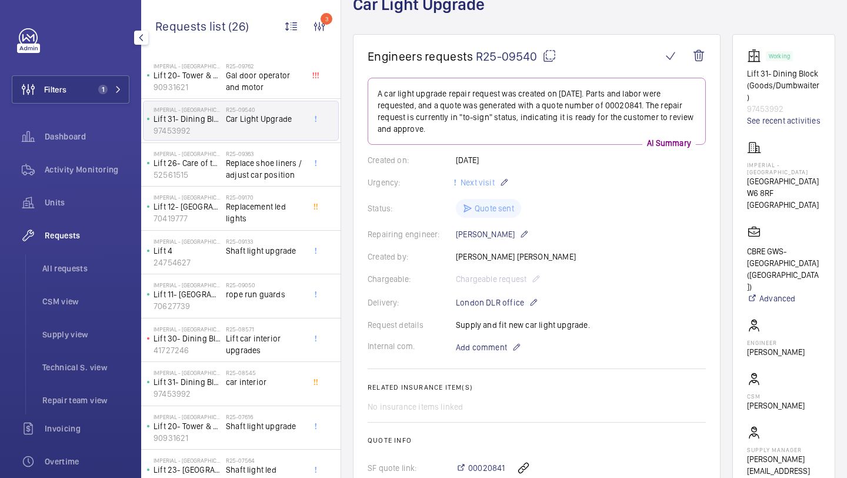
scroll to position [78, 0]
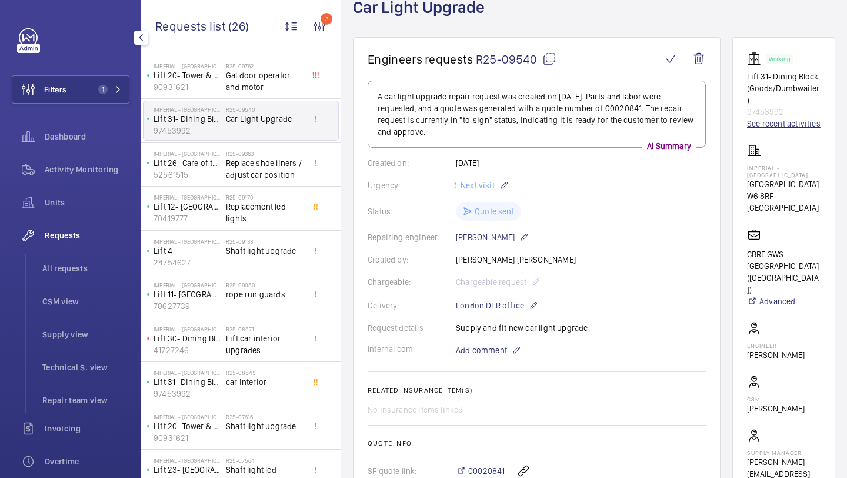
click at [751, 118] on link "See recent activities" at bounding box center [784, 124] width 74 height 12
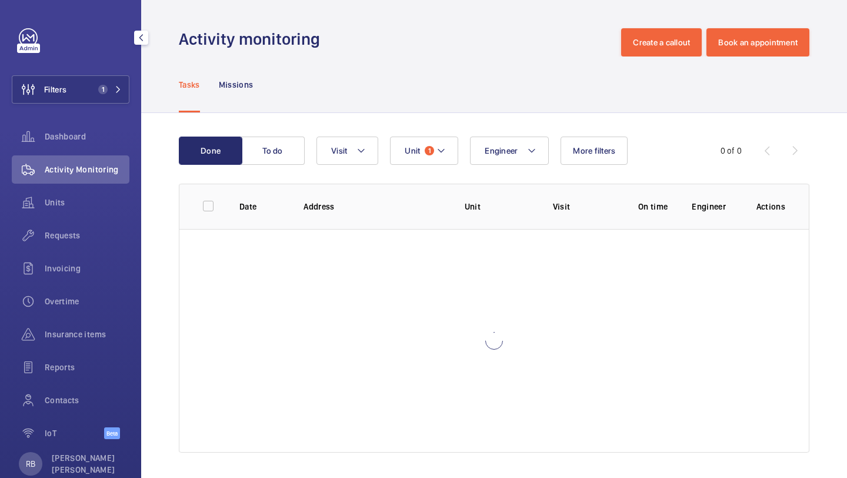
scroll to position [3, 0]
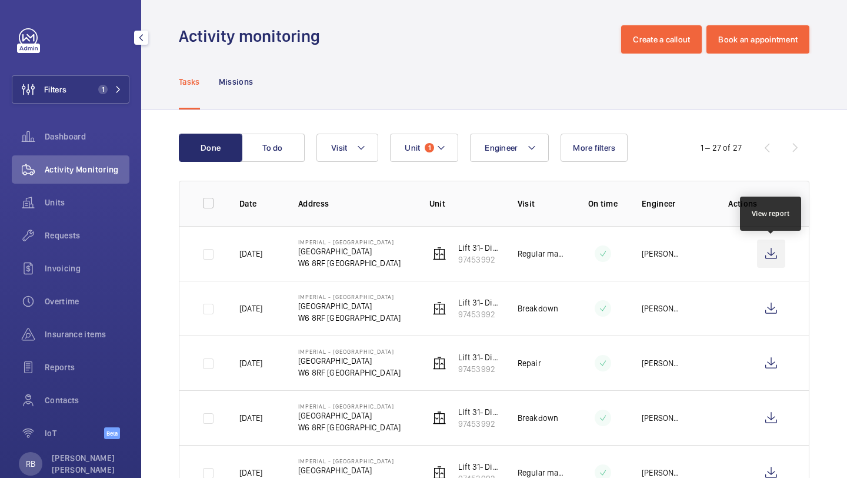
click at [770, 250] on wm-front-icon-button at bounding box center [771, 254] width 28 height 28
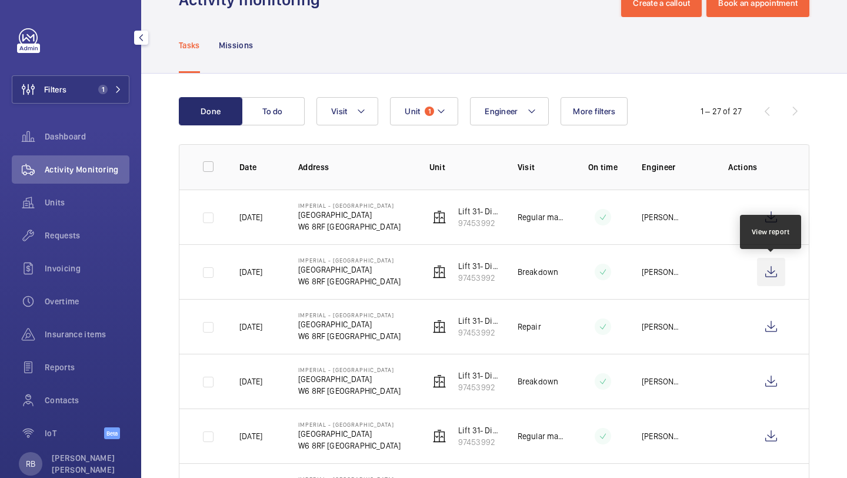
click at [775, 272] on wm-front-icon-button at bounding box center [771, 272] width 28 height 28
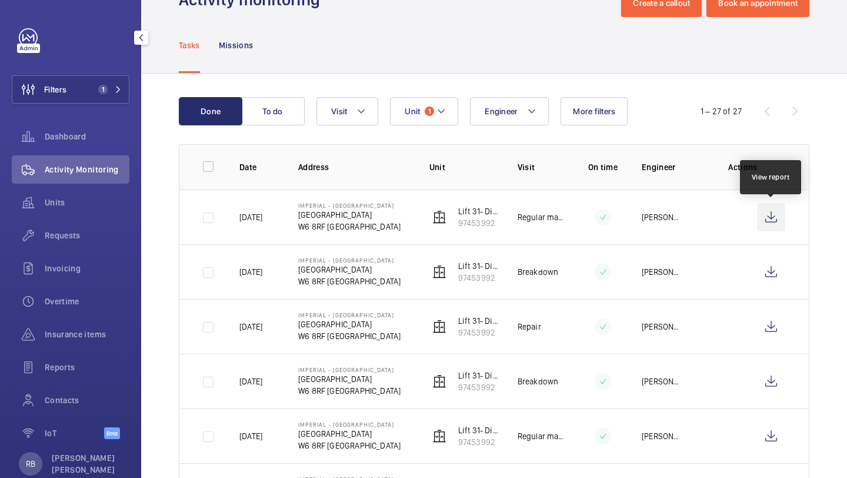
click at [774, 220] on wm-front-icon-button at bounding box center [771, 217] width 28 height 28
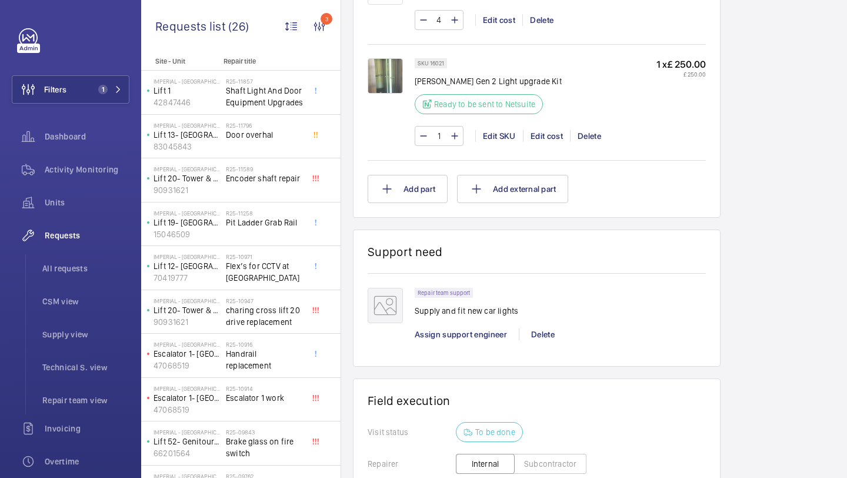
scroll to position [889, 0]
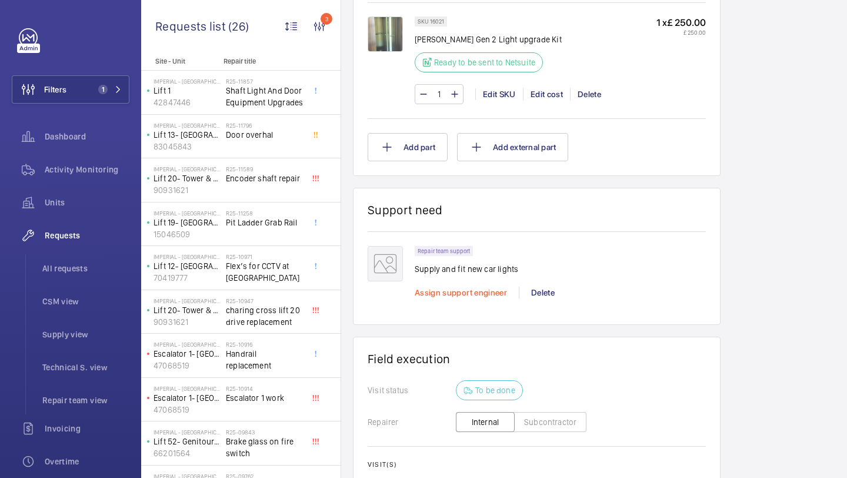
click at [471, 297] on span "Assign support engineer" at bounding box center [461, 292] width 92 height 9
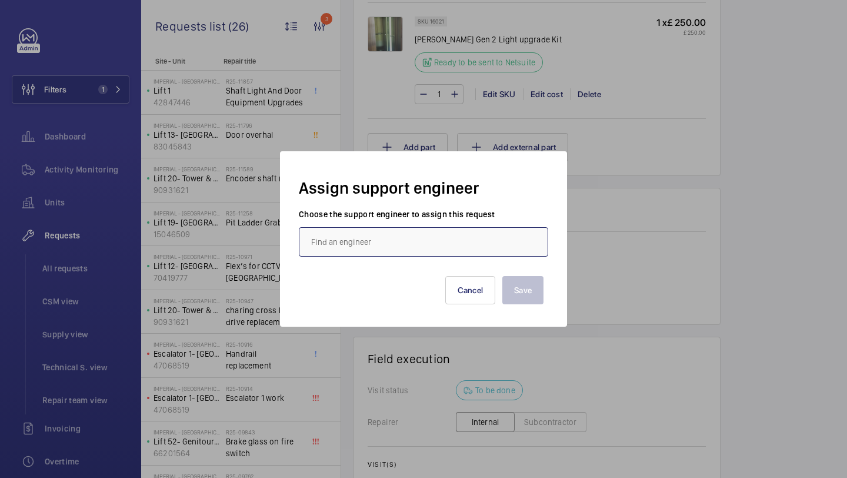
click at [422, 229] on input "text" at bounding box center [424, 241] width 250 height 29
click at [384, 292] on div "Save Cancel" at bounding box center [424, 280] width 240 height 47
click at [423, 243] on input "jack" at bounding box center [424, 241] width 250 height 29
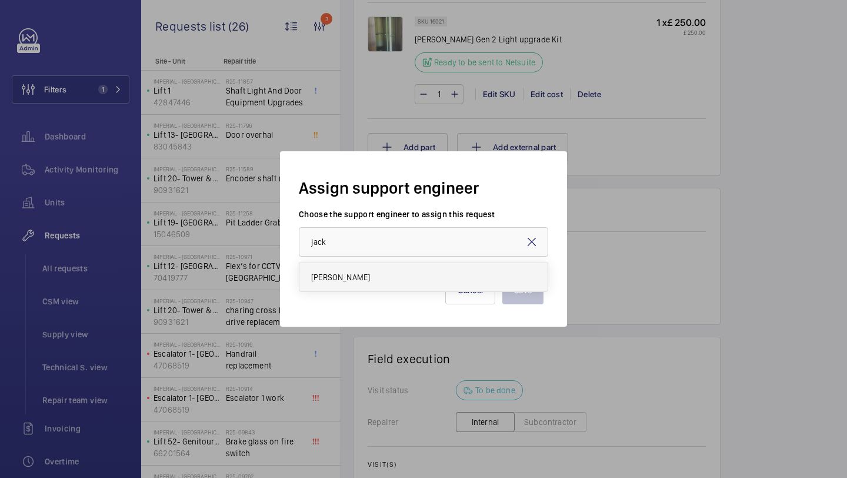
click at [390, 287] on mat-option "[PERSON_NAME]" at bounding box center [424, 277] width 248 height 28
type input "[PERSON_NAME]"
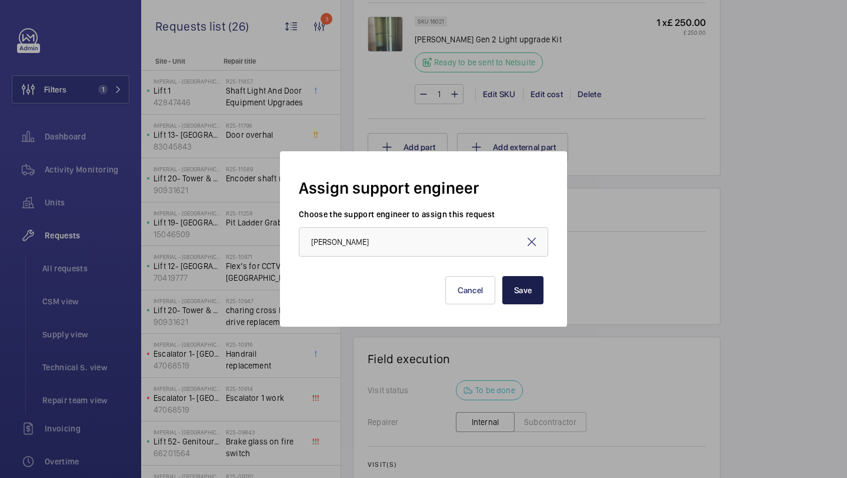
click at [528, 284] on button "Save" at bounding box center [523, 290] width 41 height 28
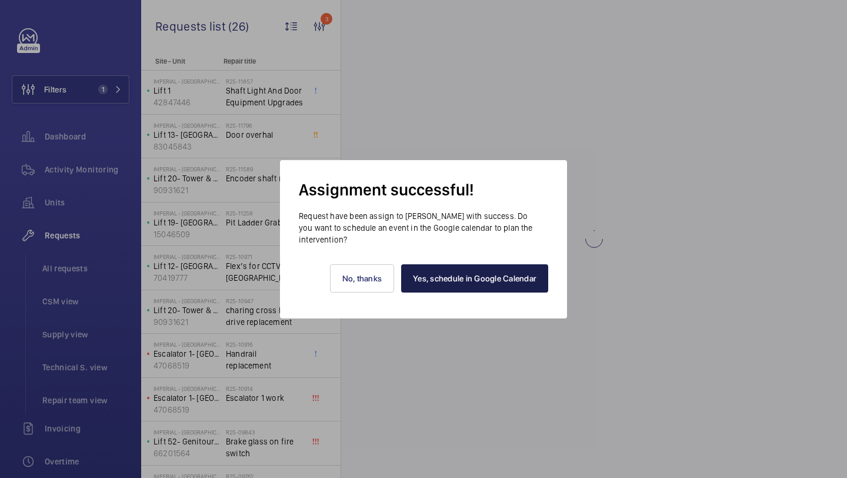
click at [450, 271] on link "Yes, schedule in Google Calendar" at bounding box center [474, 278] width 147 height 28
